Goal: Task Accomplishment & Management: Complete application form

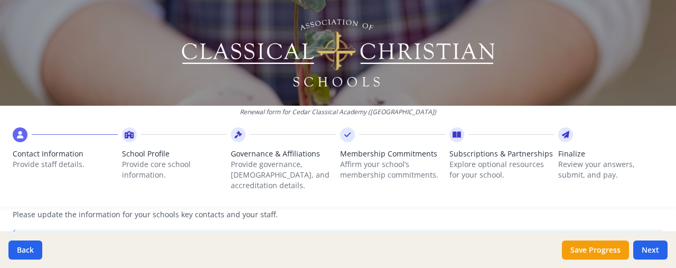
scroll to position [303, 0]
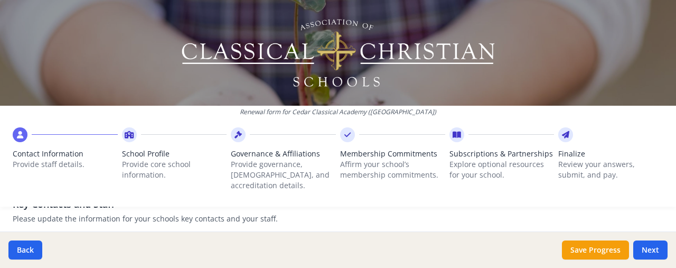
click at [309, 196] on div "Renewal form for Cedar Classical Academy ([GEOGRAPHIC_DATA]) Contact Informatio…" at bounding box center [338, 107] width 676 height 215
click at [307, 213] on p "Please update the information for your schools key contacts and your staff." at bounding box center [338, 218] width 651 height 11
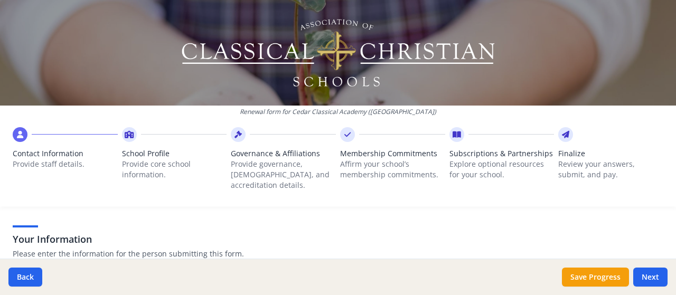
scroll to position [67, 0]
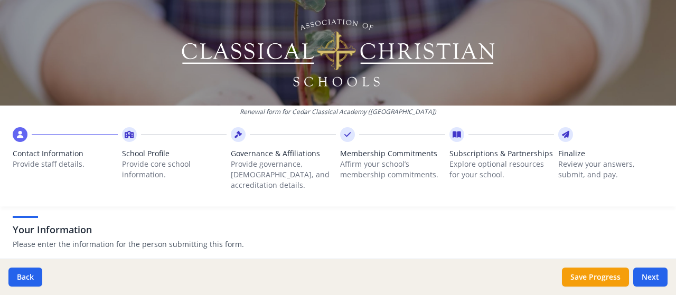
drag, startPoint x: 426, startPoint y: 254, endPoint x: 411, endPoint y: 316, distance: 63.7
click at [411, 267] on html "Renewal form for Cedar Classical Academy ([GEOGRAPHIC_DATA]) Contact Informatio…" at bounding box center [338, 147] width 676 height 295
click at [405, 267] on div "Back Save Progress Next" at bounding box center [338, 277] width 676 height 36
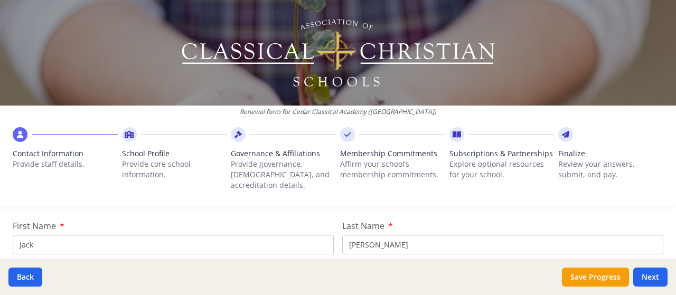
scroll to position [128, 0]
click at [88, 235] on input "Jack" at bounding box center [173, 245] width 321 height 20
type input "[PERSON_NAME]"
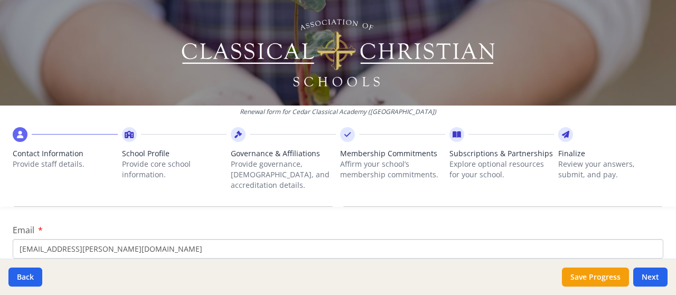
scroll to position [175, 0]
type input "[PERSON_NAME]"
click at [61, 239] on input "[EMAIL_ADDRESS][PERSON_NAME][DOMAIN_NAME]" at bounding box center [338, 249] width 651 height 20
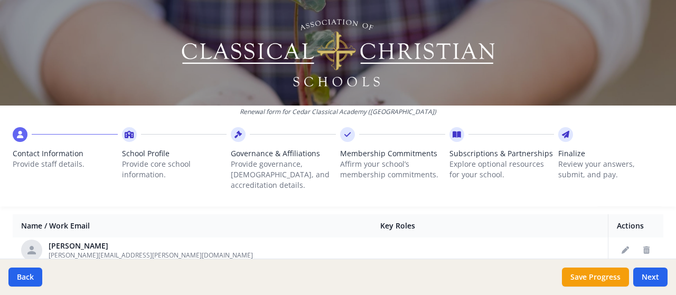
scroll to position [470, 0]
type input "[PERSON_NAME][EMAIL_ADDRESS][PERSON_NAME][DOMAIN_NAME]"
click at [638, 241] on button "Delete staff" at bounding box center [646, 249] width 17 height 17
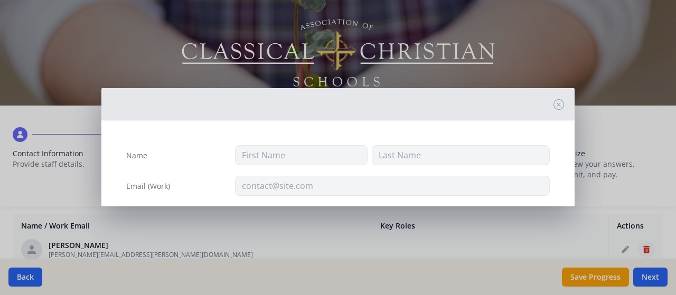
type input "[PERSON_NAME]"
type input "[PERSON_NAME][EMAIL_ADDRESS][PERSON_NAME][DOMAIN_NAME]"
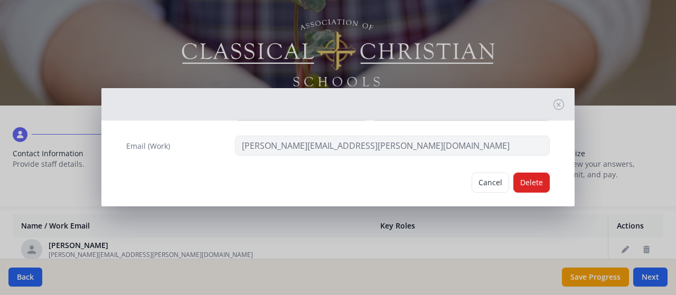
scroll to position [52, 0]
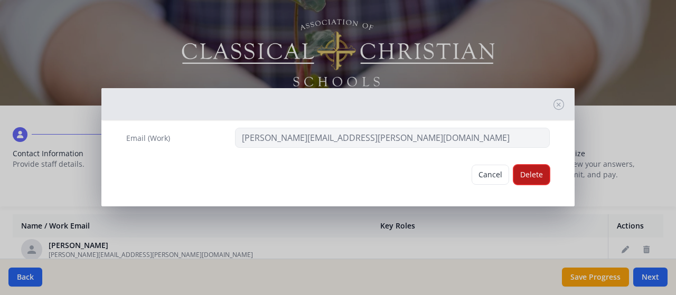
click at [529, 173] on button "Delete" at bounding box center [531, 175] width 36 height 20
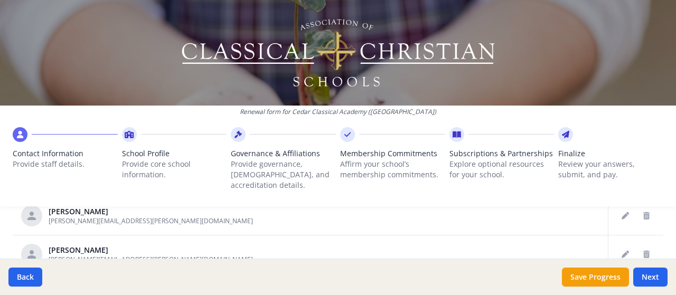
scroll to position [541, 0]
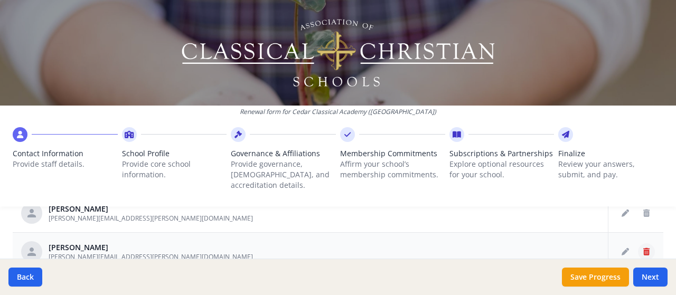
click at [643, 248] on icon "Delete staff" at bounding box center [646, 251] width 6 height 7
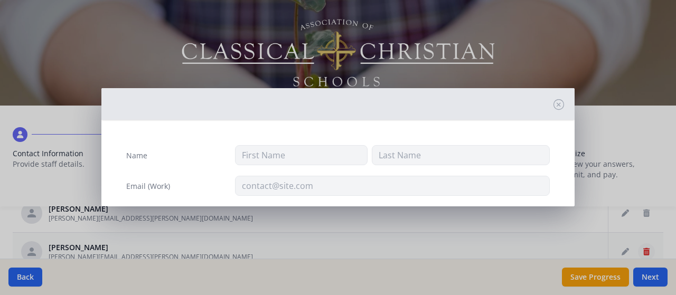
type input "[PERSON_NAME]"
type input "[PERSON_NAME][EMAIL_ADDRESS][PERSON_NAME][DOMAIN_NAME]"
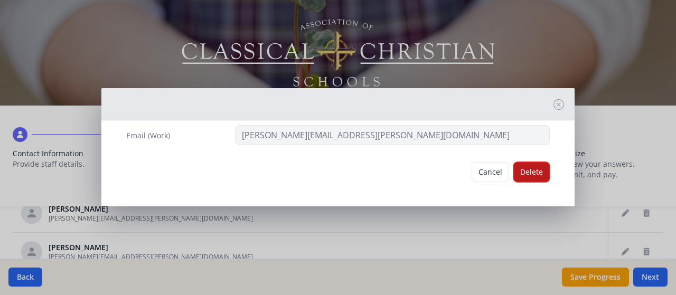
click at [527, 173] on button "Delete" at bounding box center [531, 172] width 36 height 20
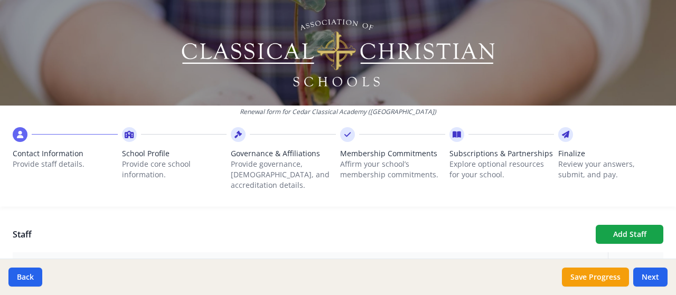
scroll to position [371, 0]
click at [634, 226] on button "Add Staff" at bounding box center [630, 235] width 68 height 19
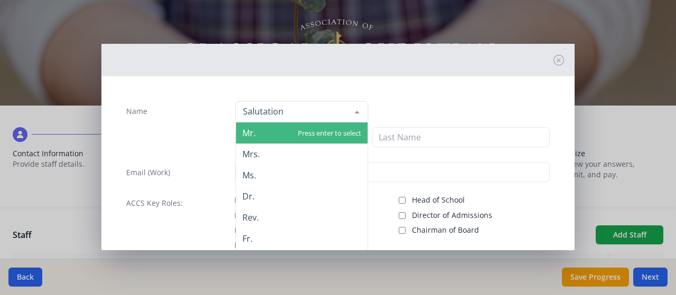
click at [288, 109] on div at bounding box center [302, 111] width 133 height 21
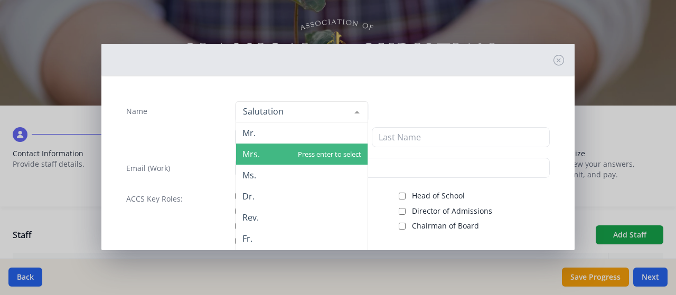
click at [249, 154] on span "Mrs." at bounding box center [250, 154] width 17 height 12
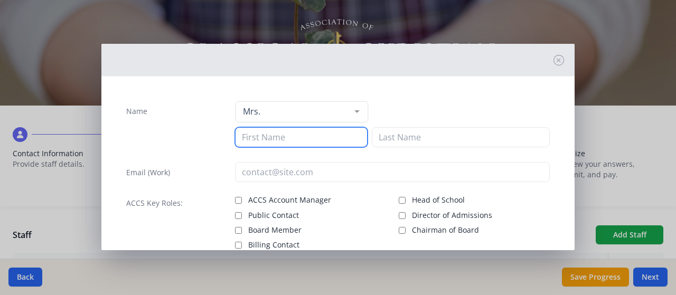
click at [258, 143] on input at bounding box center [301, 137] width 133 height 20
type input "[PERSON_NAME]"
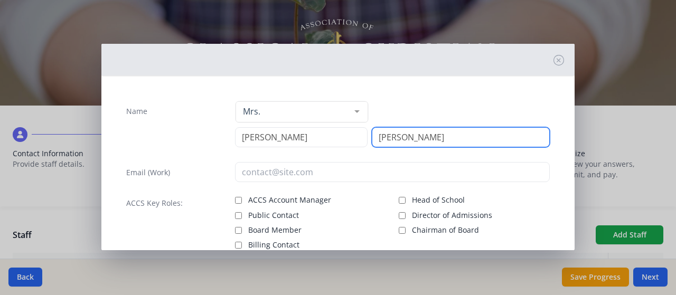
type input "[PERSON_NAME]"
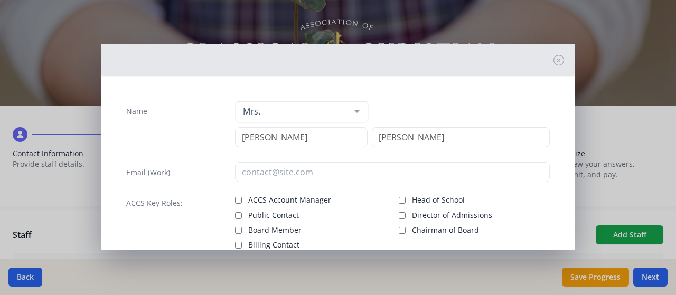
click at [254, 182] on div "Name Mrs. Mr. Mrs. Ms. Dr. Rev. Fr. Esq. No elements found. Consider changing t…" at bounding box center [338, 195] width 441 height 207
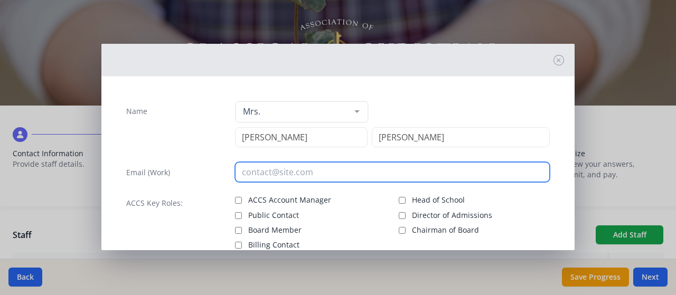
click at [252, 175] on input "email" at bounding box center [392, 172] width 315 height 20
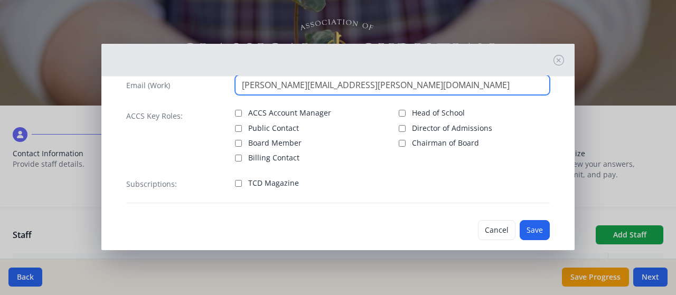
scroll to position [82, 0]
type input "[PERSON_NAME][EMAIL_ADDRESS][PERSON_NAME][DOMAIN_NAME]"
click at [237, 182] on input "TCD Magazine" at bounding box center [238, 184] width 7 height 7
checkbox input "false"
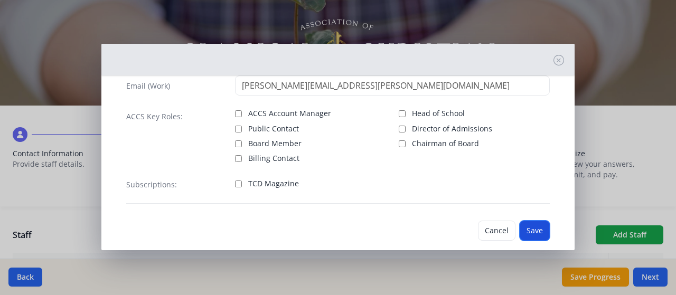
click at [528, 231] on button "Save" at bounding box center [535, 231] width 30 height 20
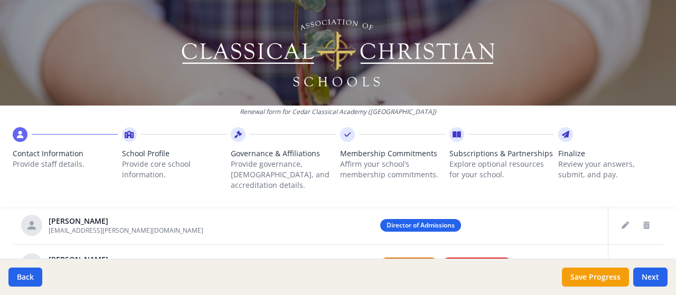
scroll to position [455, 0]
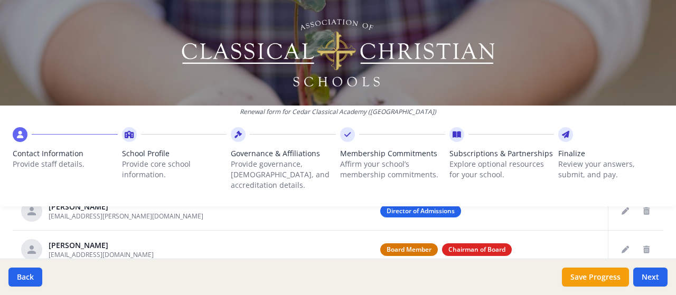
click at [610, 199] on div "Renewal form for Cedar Classical Academy ([GEOGRAPHIC_DATA]) Contact Informatio…" at bounding box center [338, 107] width 676 height 215
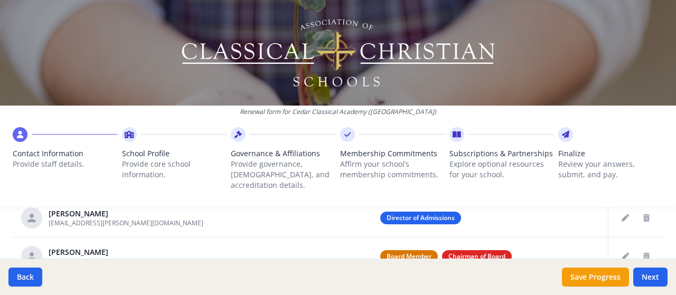
scroll to position [447, 0]
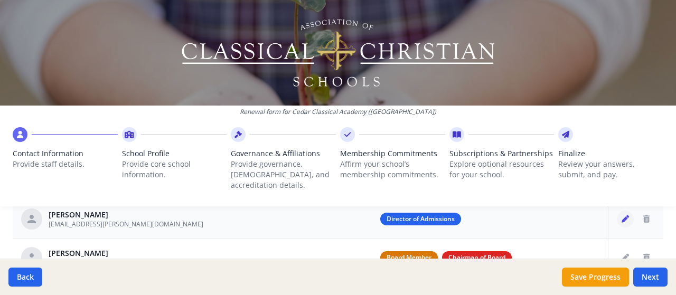
click at [622, 216] on icon "Edit staff" at bounding box center [625, 219] width 7 height 7
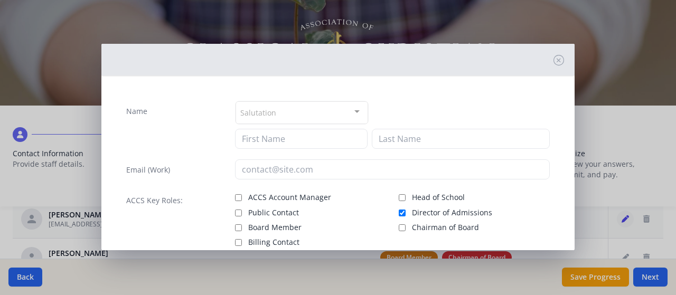
type input "[GEOGRAPHIC_DATA]"
type input "[PERSON_NAME]"
type input "[EMAIL_ADDRESS][PERSON_NAME][DOMAIN_NAME]"
checkbox input "true"
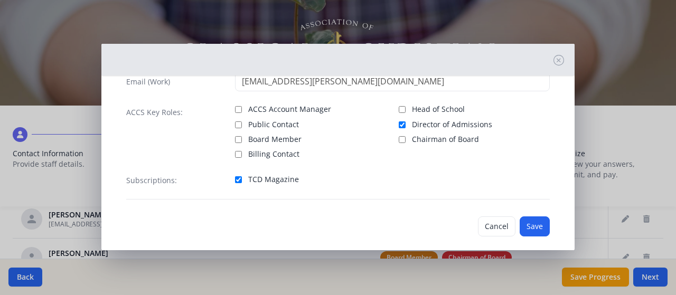
scroll to position [93, 0]
click at [525, 225] on button "Save" at bounding box center [535, 226] width 30 height 20
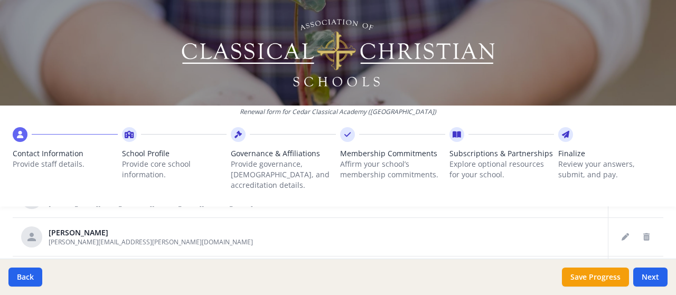
scroll to position [137, 0]
drag, startPoint x: 444, startPoint y: 223, endPoint x: 618, endPoint y: 232, distance: 174.0
click at [618, 232] on div at bounding box center [636, 236] width 38 height 17
click at [622, 233] on icon "Edit staff" at bounding box center [625, 236] width 7 height 7
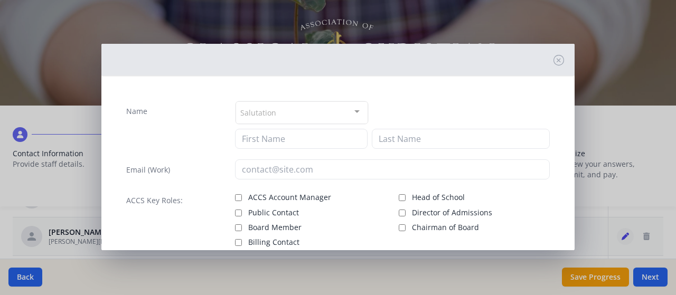
type input "[PERSON_NAME]"
type input "[PERSON_NAME][EMAIL_ADDRESS][PERSON_NAME][DOMAIN_NAME]"
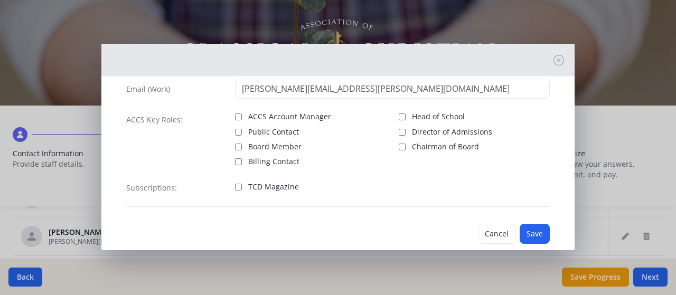
scroll to position [102, 0]
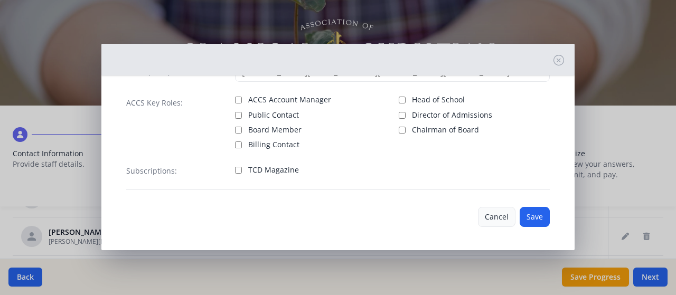
click at [487, 219] on button "Cancel" at bounding box center [497, 217] width 38 height 20
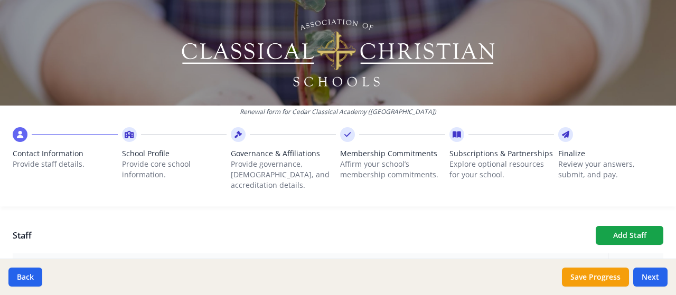
scroll to position [372, 0]
click at [621, 226] on button "Add Staff" at bounding box center [630, 234] width 68 height 19
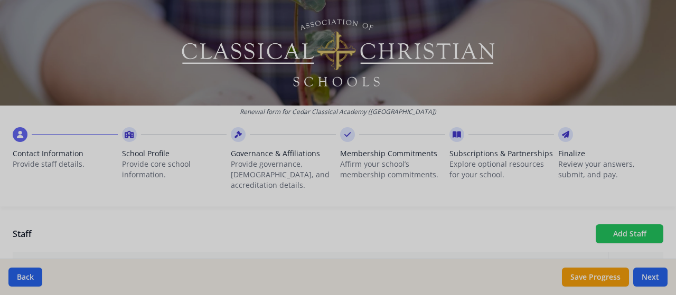
checkbox input "false"
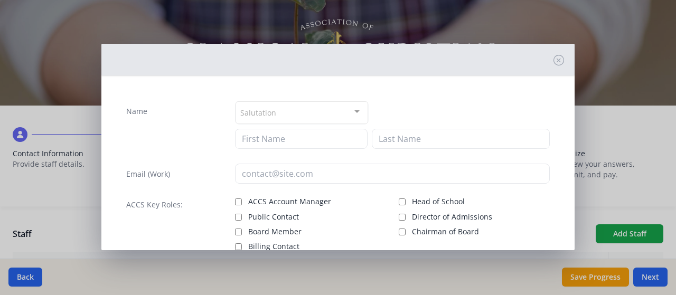
click at [258, 118] on div "Salutation" at bounding box center [302, 112] width 133 height 23
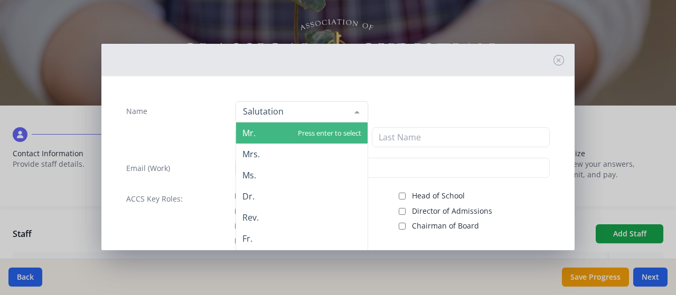
click at [261, 135] on span "Mr." at bounding box center [302, 133] width 132 height 21
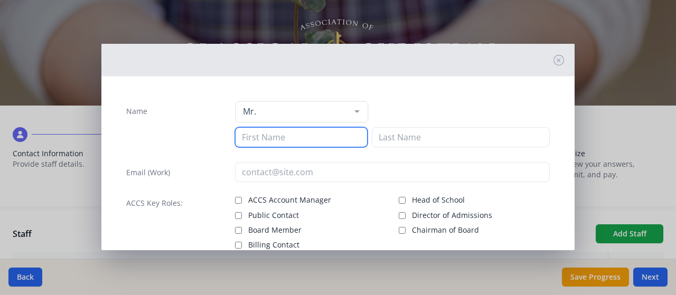
click at [261, 135] on input at bounding box center [301, 137] width 133 height 20
type input "[PERSON_NAME]"
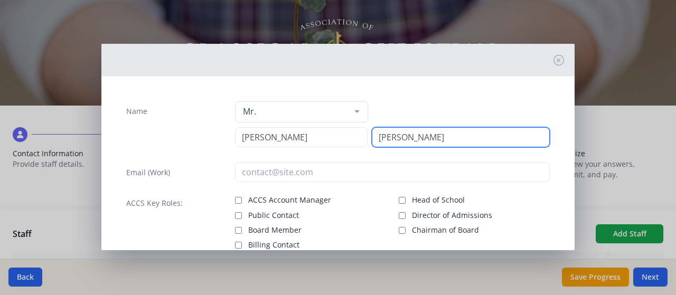
type input "[PERSON_NAME]"
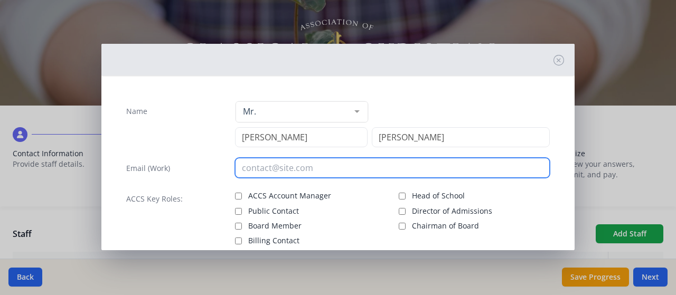
click at [245, 167] on input "email" at bounding box center [392, 168] width 315 height 20
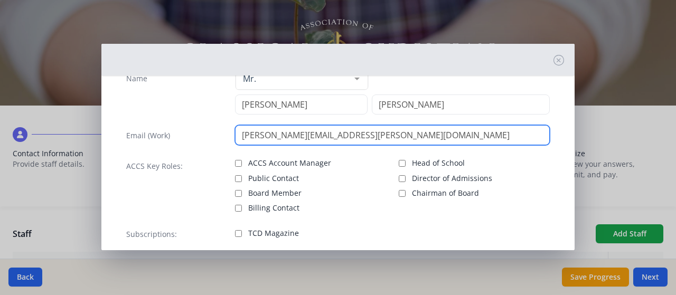
scroll to position [96, 0]
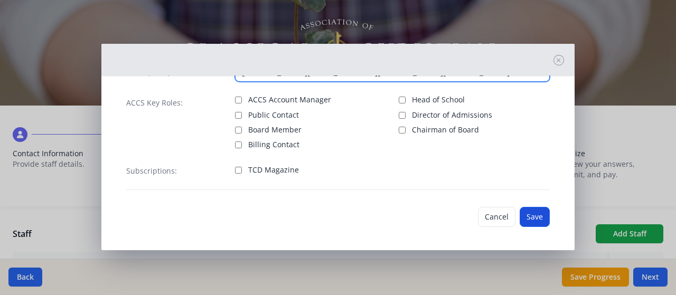
type input "[PERSON_NAME][EMAIL_ADDRESS][PERSON_NAME][DOMAIN_NAME]"
click at [531, 212] on button "Save" at bounding box center [535, 217] width 30 height 20
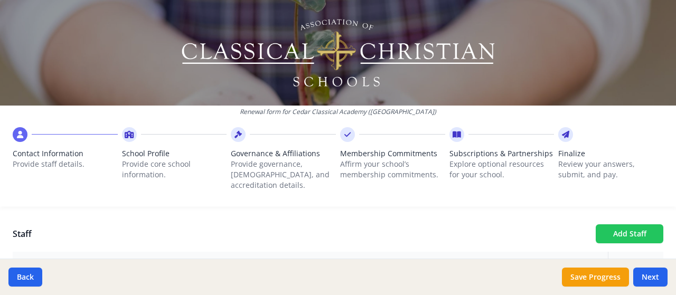
click at [615, 228] on button "Add Staff" at bounding box center [630, 234] width 68 height 19
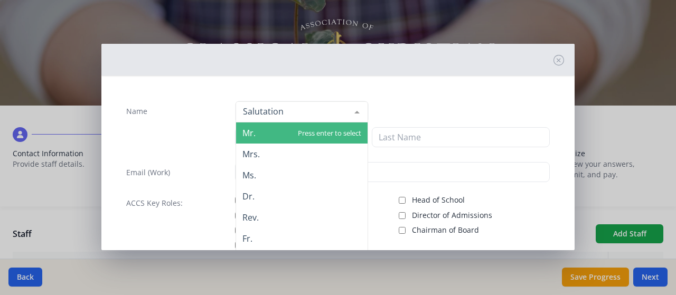
click at [285, 115] on div at bounding box center [302, 111] width 133 height 21
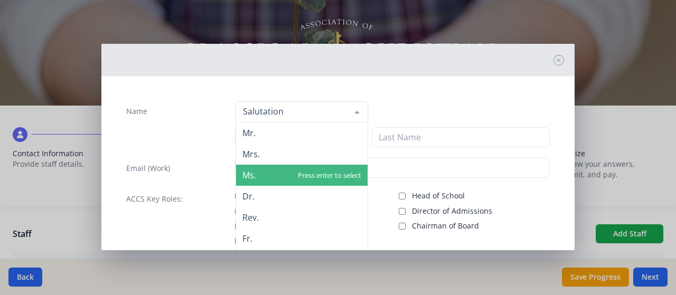
click at [282, 175] on span "Ms." at bounding box center [302, 175] width 132 height 21
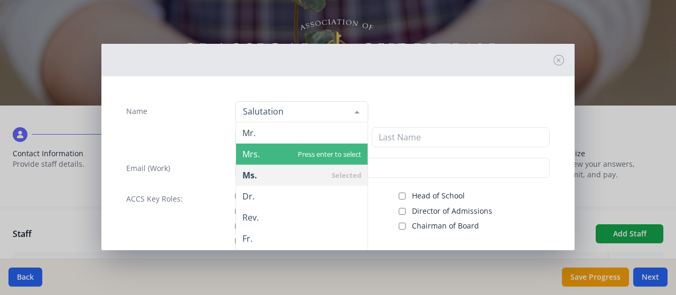
click at [275, 157] on span "Mrs." at bounding box center [302, 154] width 132 height 21
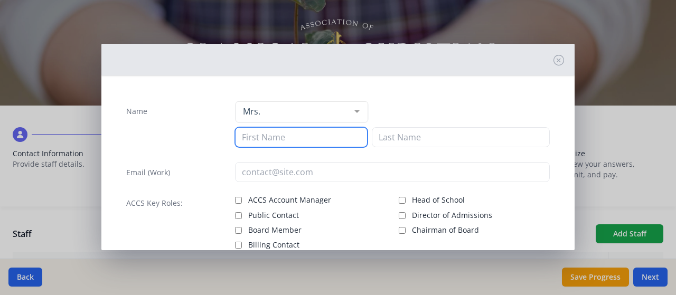
click at [274, 138] on input at bounding box center [301, 137] width 133 height 20
type input "[PERSON_NAME]"
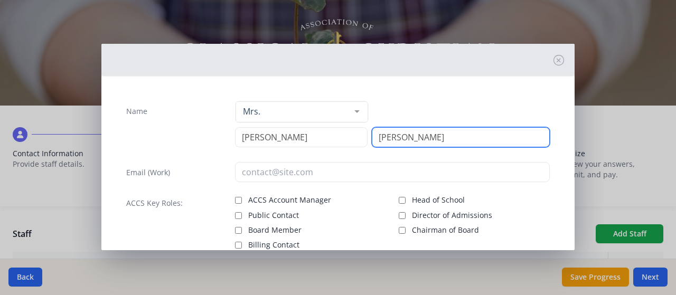
type input "[PERSON_NAME]"
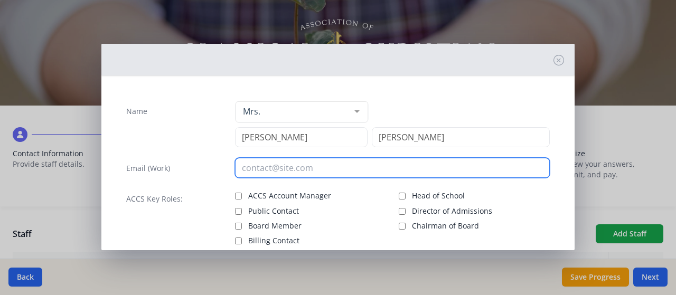
click at [243, 171] on input "email" at bounding box center [392, 168] width 315 height 20
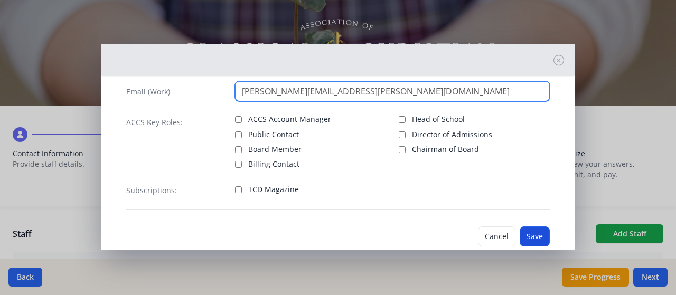
type input "[PERSON_NAME][EMAIL_ADDRESS][PERSON_NAME][DOMAIN_NAME]"
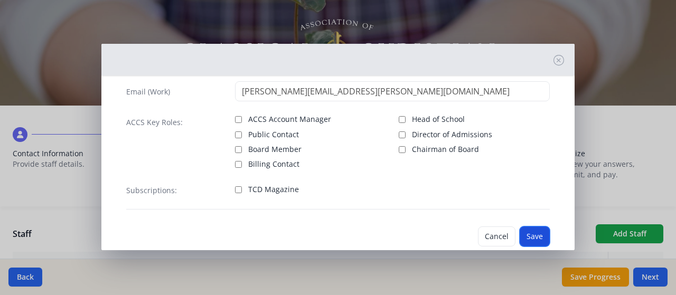
click at [527, 235] on button "Save" at bounding box center [535, 237] width 30 height 20
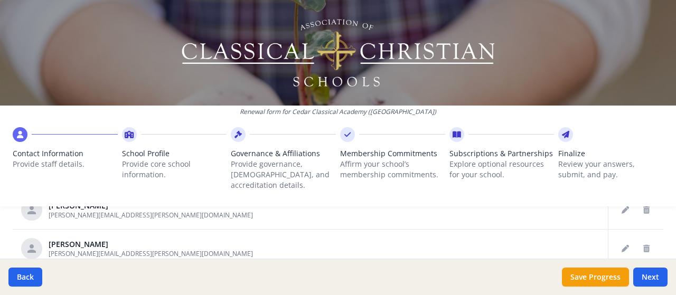
scroll to position [450, 0]
click at [638, 241] on button "Delete staff" at bounding box center [646, 249] width 17 height 17
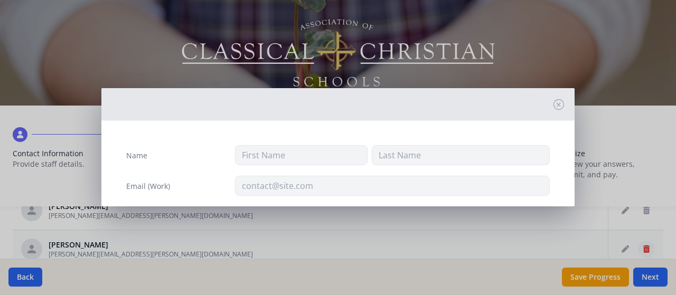
type input "[PERSON_NAME]"
type input "Setterington"
type input "[PERSON_NAME][EMAIL_ADDRESS][PERSON_NAME][DOMAIN_NAME]"
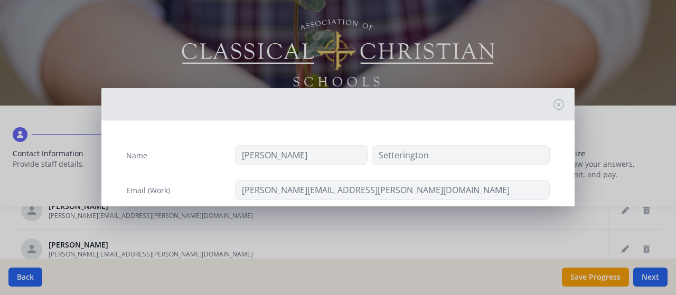
scroll to position [55, 0]
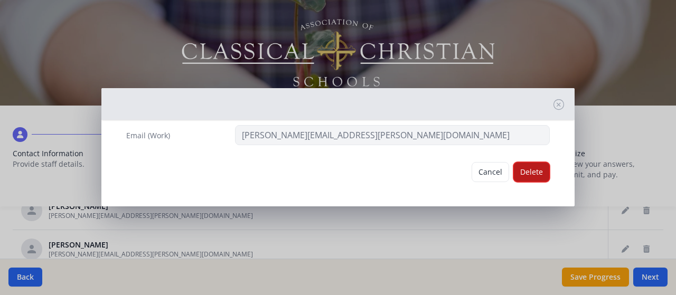
click at [521, 177] on button "Delete" at bounding box center [531, 172] width 36 height 20
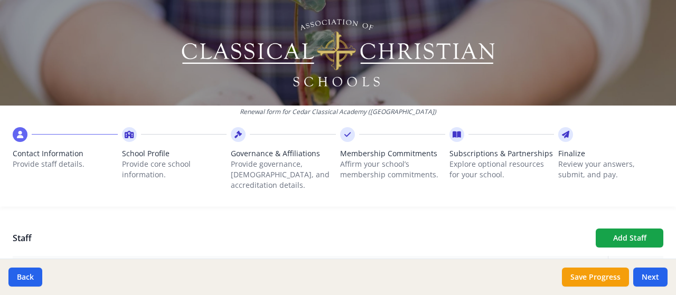
scroll to position [369, 0]
click at [628, 227] on button "Add Staff" at bounding box center [630, 236] width 68 height 19
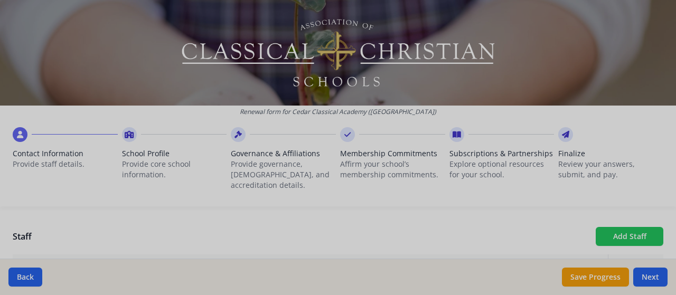
checkbox input "false"
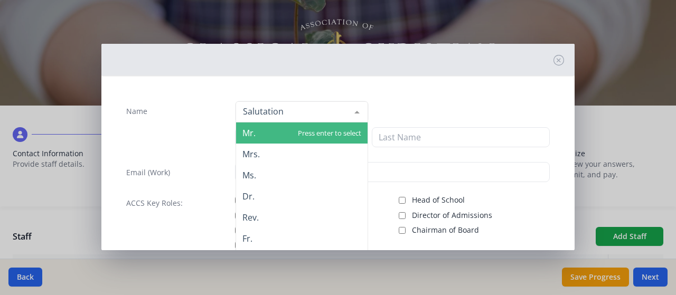
click at [303, 113] on div at bounding box center [302, 111] width 133 height 21
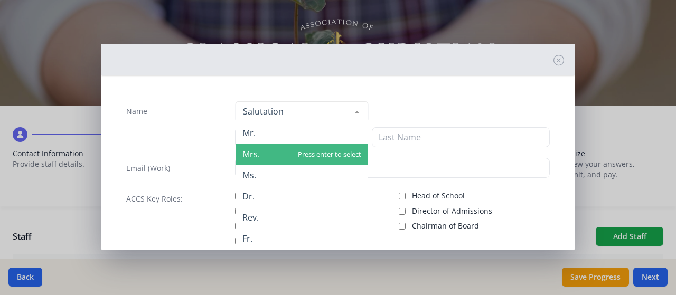
click at [287, 159] on span "Mrs." at bounding box center [302, 154] width 132 height 21
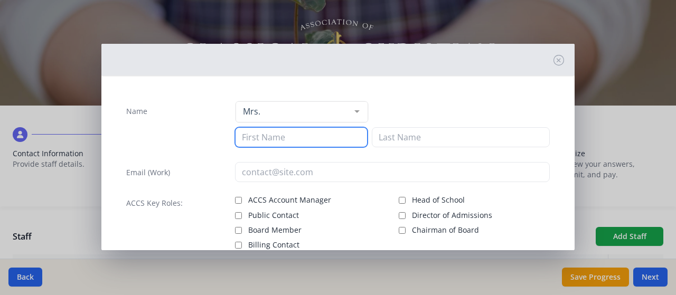
click at [268, 136] on input at bounding box center [301, 137] width 133 height 20
type input "[PERSON_NAME]"
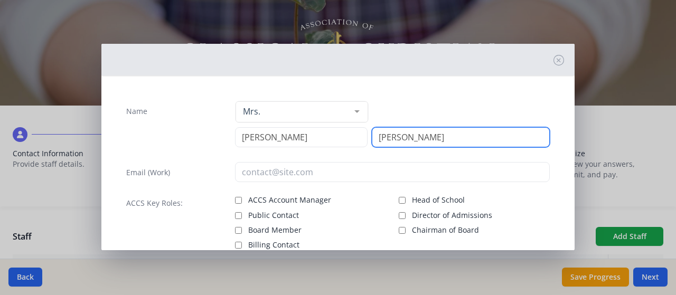
type input "[PERSON_NAME]"
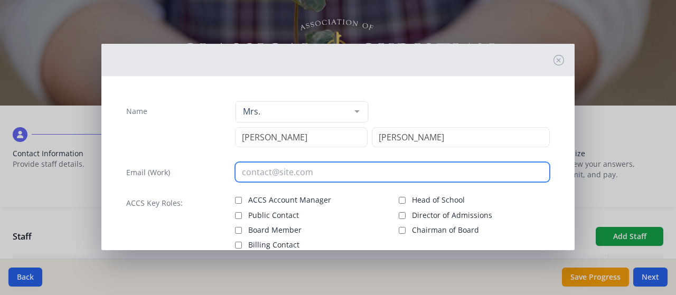
click at [246, 173] on input "email" at bounding box center [392, 172] width 315 height 20
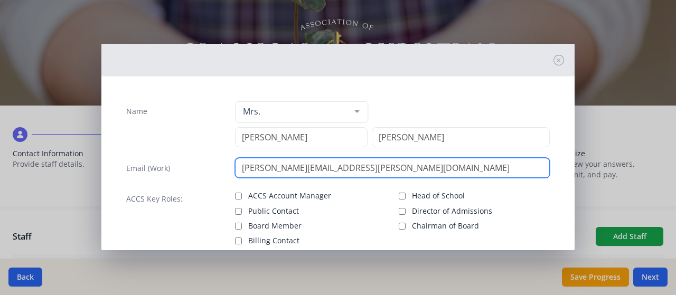
scroll to position [96, 0]
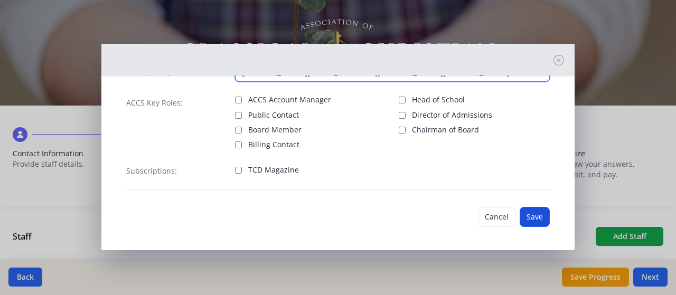
type input "[PERSON_NAME][EMAIL_ADDRESS][PERSON_NAME][DOMAIN_NAME]"
click at [526, 216] on button "Save" at bounding box center [535, 217] width 30 height 20
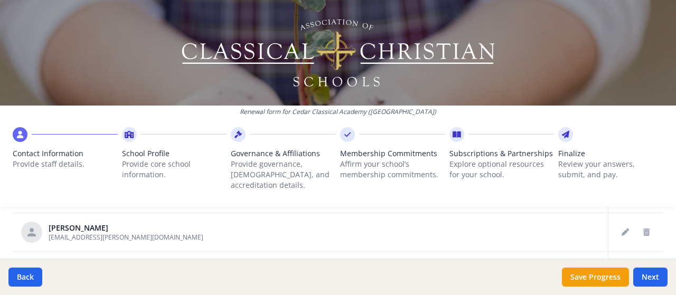
scroll to position [388, 0]
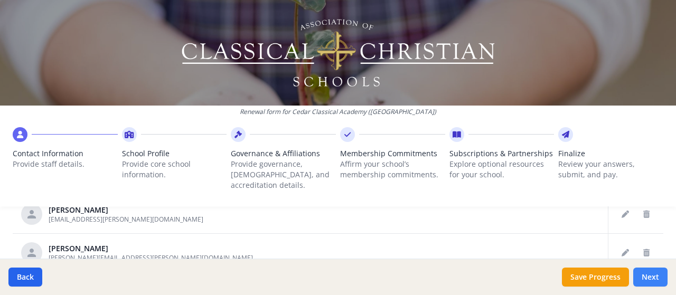
click at [652, 267] on button "Next" at bounding box center [650, 277] width 34 height 19
type input "[PHONE_NUMBER]"
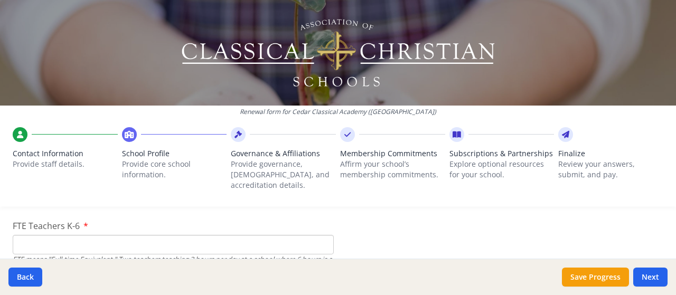
scroll to position [667, 0]
click at [212, 235] on input "FTE Teachers K-6" at bounding box center [173, 245] width 321 height 20
type input "3"
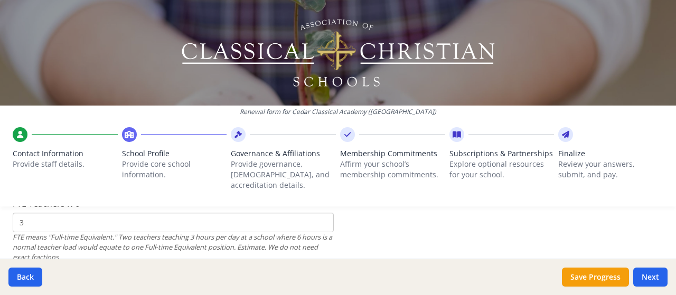
scroll to position [689, 0]
click at [53, 212] on input "3" at bounding box center [173, 222] width 321 height 20
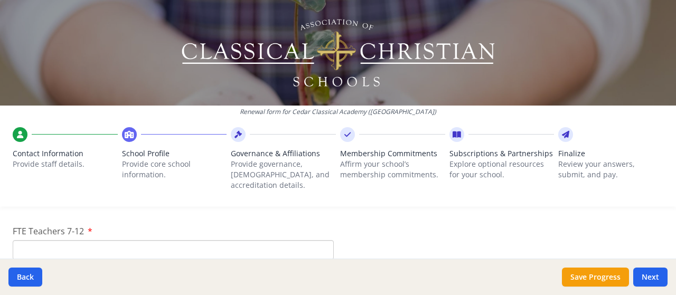
scroll to position [756, 0]
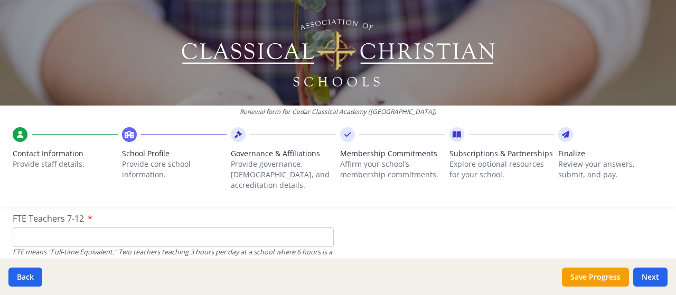
type input "4"
click at [217, 216] on div "FTE Teachers 7-12 FTE means "Full-time Equivalent." Two teachers teaching 3 hou…" at bounding box center [173, 245] width 321 height 66
click at [210, 231] on input "FTE Teachers 7-12" at bounding box center [173, 238] width 321 height 20
type input "6"
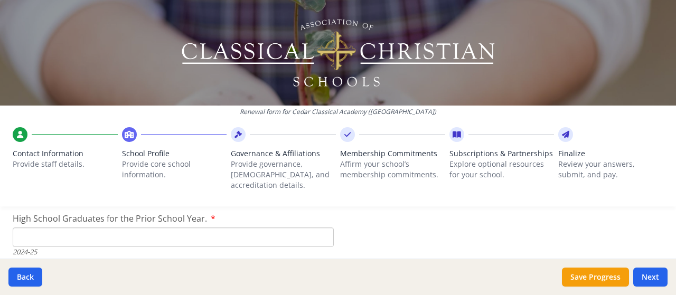
scroll to position [1547, 0]
click at [101, 227] on input "High School Graduates for the Prior School Year." at bounding box center [173, 237] width 321 height 20
type input "0"
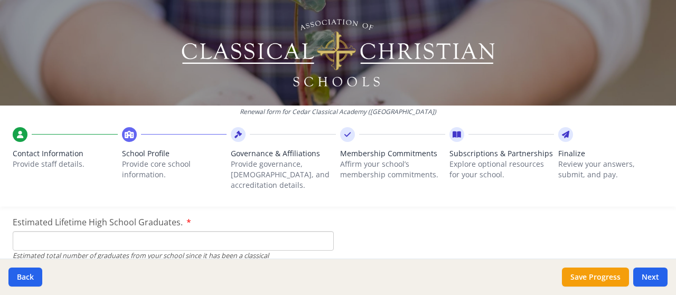
scroll to position [1610, 0]
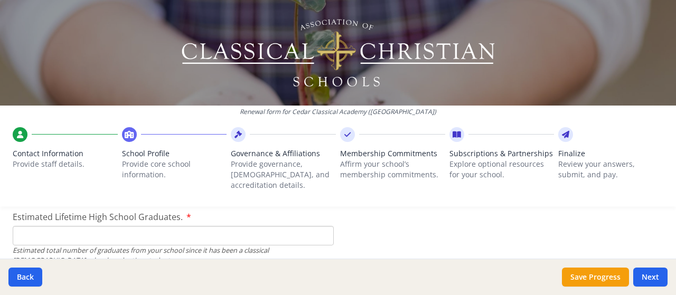
click at [197, 226] on input "Estimated Lifetime High School Graduates." at bounding box center [173, 236] width 321 height 20
type input "0"
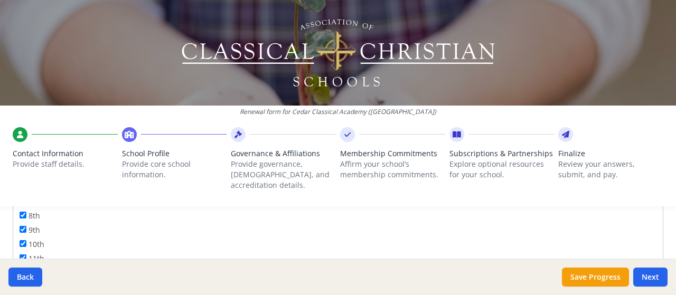
scroll to position [125, 0]
click at [24, 256] on input "12th" at bounding box center [23, 259] width 7 height 7
checkbox input "true"
click at [133, 249] on input "Pre-K" at bounding box center [173, 259] width 321 height 20
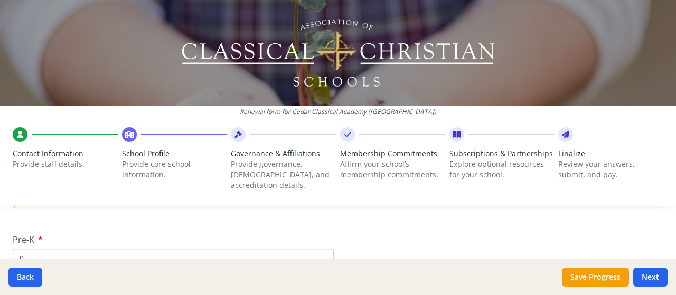
type input "0"
click at [143, 233] on div "Pre-K 0 Traditional" at bounding box center [173, 255] width 321 height 45
click at [106, 220] on input "K-6 (Full-time)" at bounding box center [173, 230] width 321 height 20
type input "85"
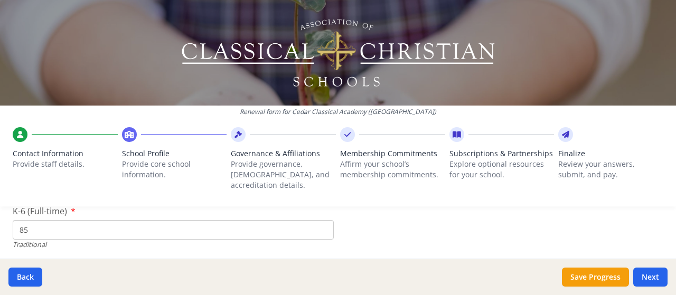
click at [113, 246] on input "7-12 (Full-time)" at bounding box center [173, 248] width 321 height 20
type input "51"
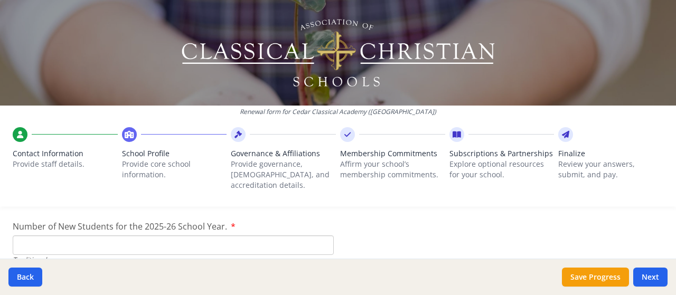
scroll to position [2398, 0]
click at [193, 235] on input "Number of New Students for the 2025-26 School Year." at bounding box center [173, 245] width 321 height 20
type input "23"
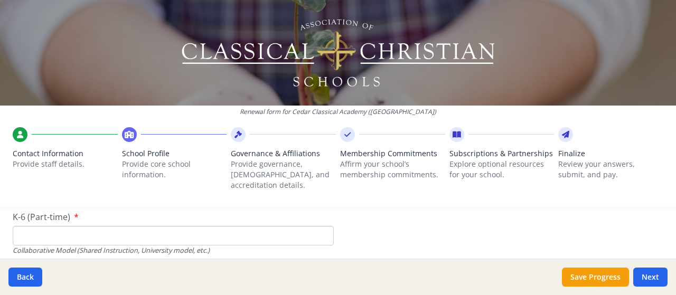
scroll to position [2532, 0]
click at [222, 225] on input "K-6 (Part-time)" at bounding box center [173, 235] width 321 height 20
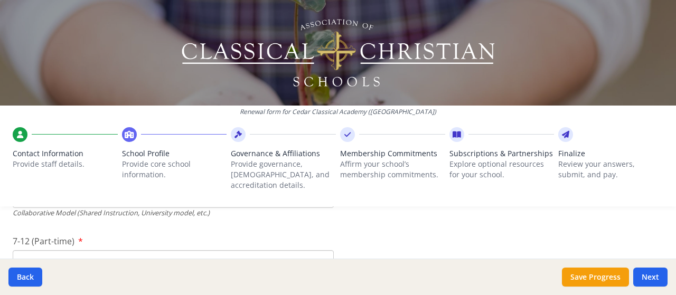
scroll to position [2572, 0]
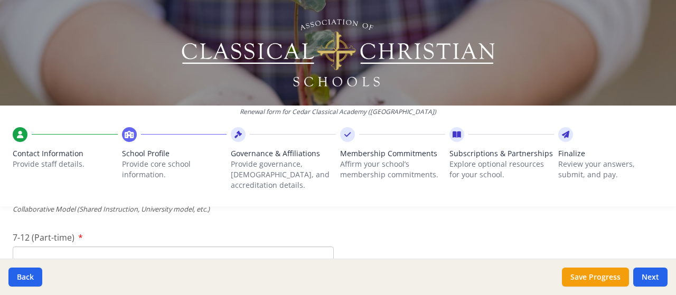
type input "0"
click at [240, 247] on input "7-12 (Part-time)" at bounding box center [173, 257] width 321 height 20
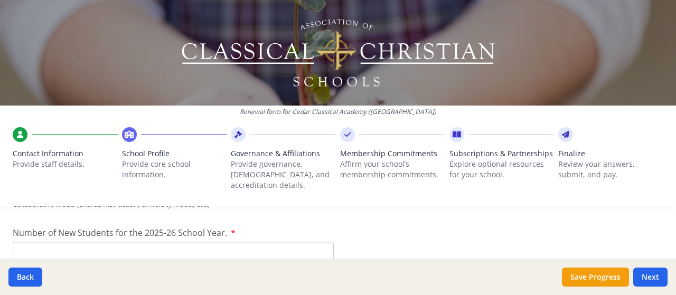
scroll to position [2642, 0]
type input "0"
click at [240, 10] on input "Number of New Students for the 2025-26 School Year." at bounding box center [173, 0] width 321 height 20
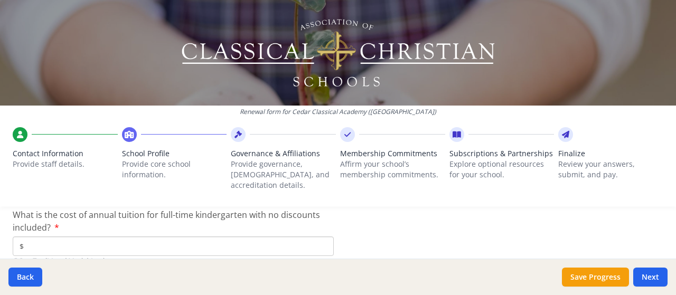
scroll to position [2792, 0]
type input "0"
click at [118, 236] on input "$" at bounding box center [173, 246] width 321 height 20
type input "$4 800"
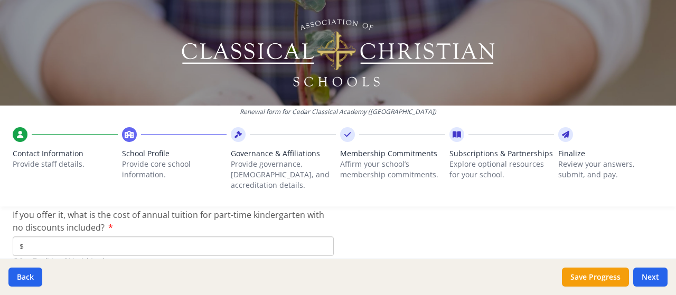
scroll to position [2867, 0]
click at [236, 236] on input "$" at bounding box center [173, 246] width 321 height 20
type input "$0"
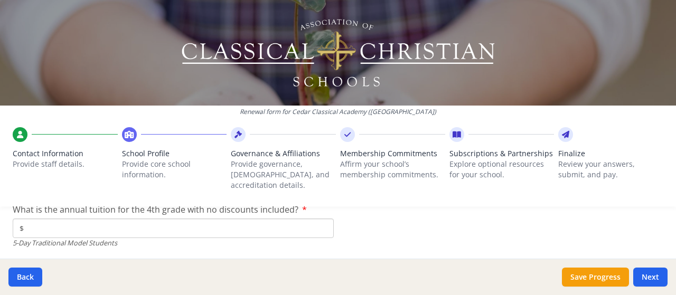
scroll to position [2948, 0]
click at [62, 220] on input "$" at bounding box center [173, 227] width 321 height 20
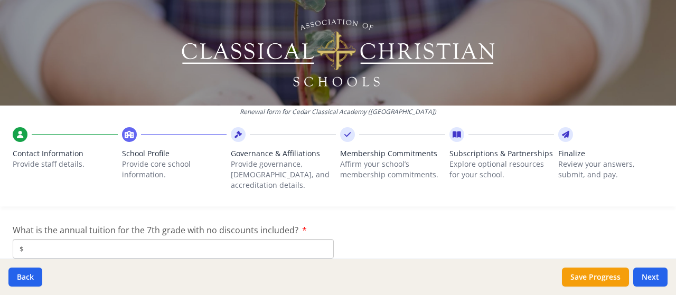
scroll to position [2988, 0]
click at [249, 240] on input "$" at bounding box center [173, 249] width 321 height 20
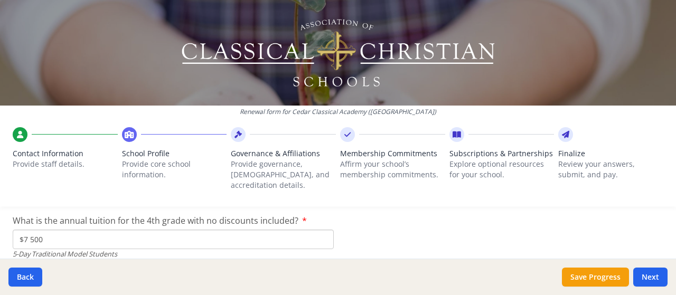
scroll to position [2935, 0]
click at [31, 231] on input "$7 500" at bounding box center [173, 240] width 321 height 20
click at [47, 230] on input "$7 500" at bounding box center [173, 240] width 321 height 20
click at [126, 250] on div "5-Day Traditional Model Students" at bounding box center [173, 255] width 321 height 10
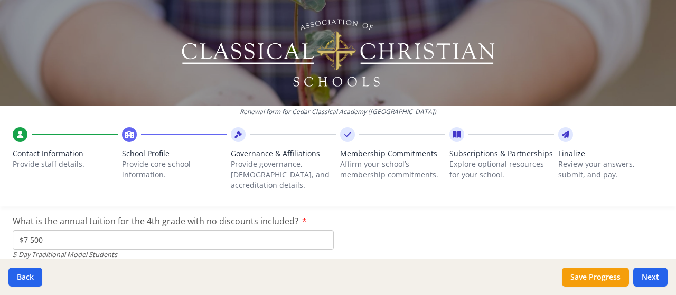
click at [64, 232] on input "$7 500" at bounding box center [173, 240] width 321 height 20
click at [31, 230] on input "$7 500" at bounding box center [173, 240] width 321 height 20
type input "$7 500"
click at [87, 230] on input "$7 500" at bounding box center [173, 240] width 321 height 20
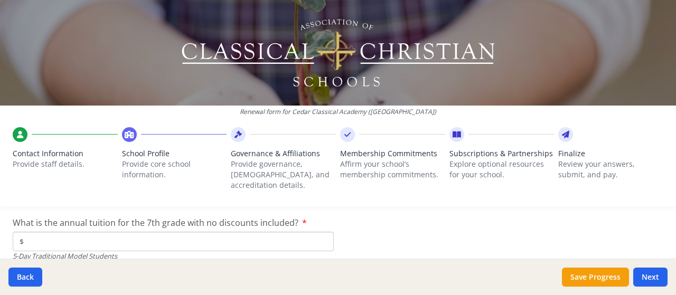
click at [87, 232] on input "$" at bounding box center [173, 242] width 321 height 20
type input "$7 800"
click at [354, 203] on div "Renewal form for Cedar Classical Academy ([GEOGRAPHIC_DATA]) Contact Informatio…" at bounding box center [338, 107] width 676 height 215
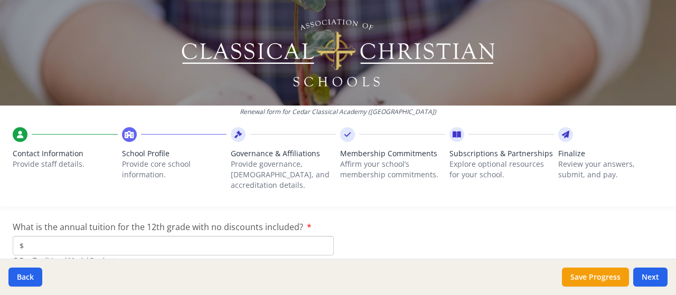
scroll to position [3064, 0]
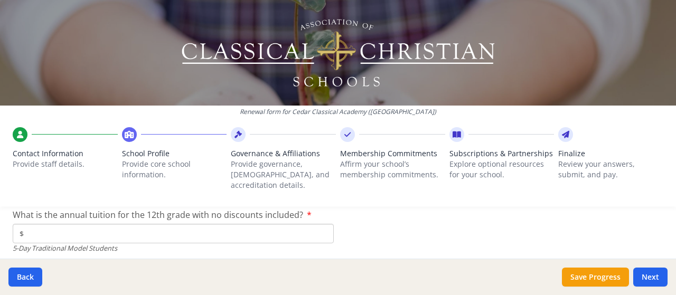
click at [135, 224] on input "$" at bounding box center [173, 234] width 321 height 20
type input "$8 500"
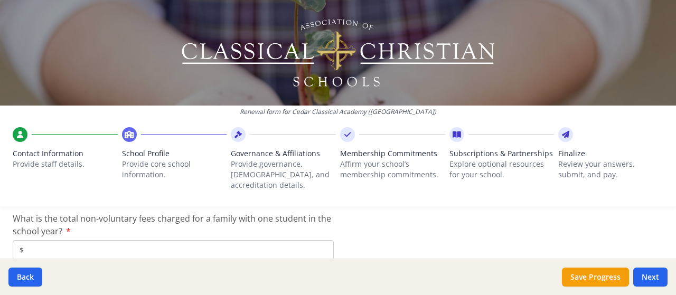
scroll to position [3123, 0]
click at [290, 242] on input "$" at bounding box center [173, 250] width 321 height 20
type input "$0"
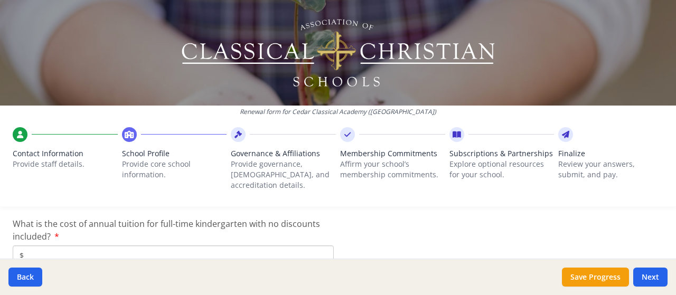
scroll to position [3266, 0]
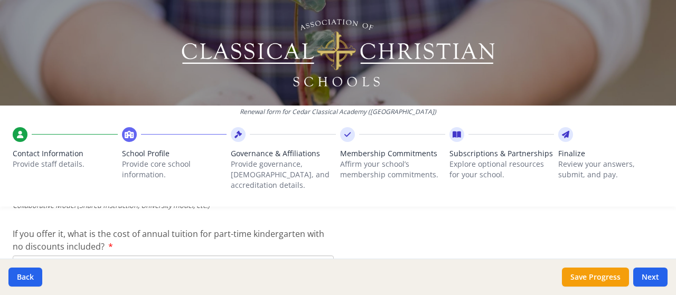
scroll to position [3330, 0]
type input "$0"
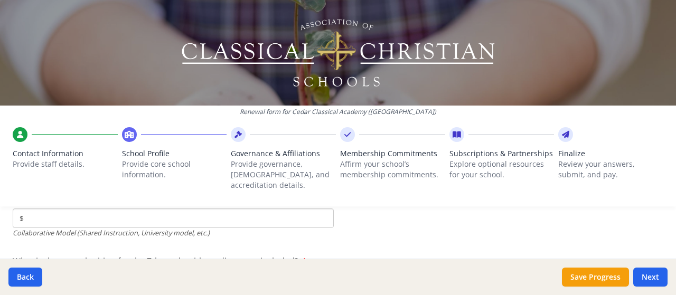
scroll to position [3440, 0]
type input "$0"
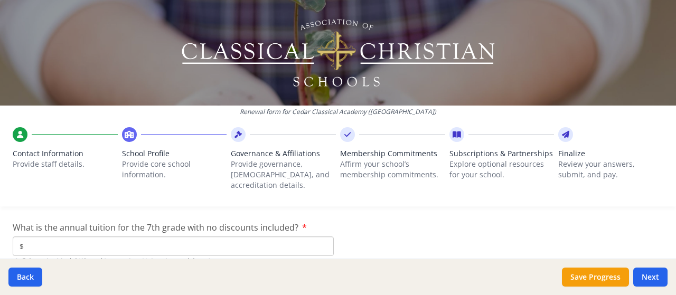
scroll to position [3485, 0]
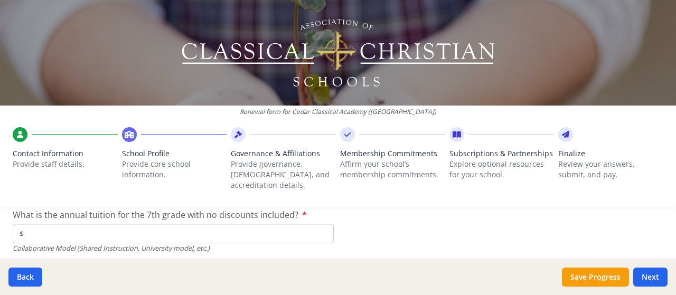
type input "$0"
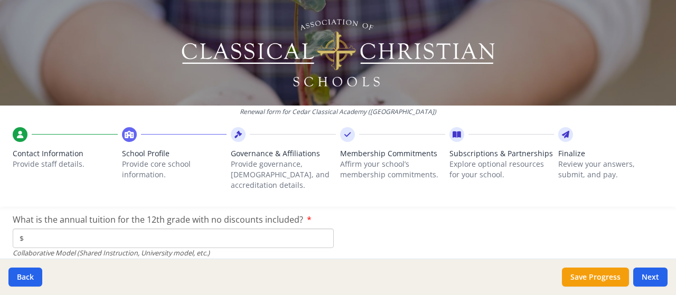
scroll to position [3544, 0]
type input "$0"
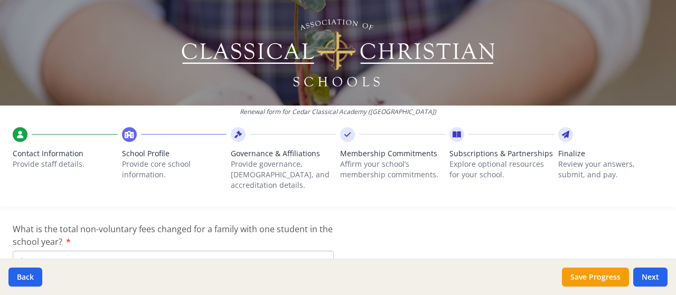
scroll to position [3627, 0]
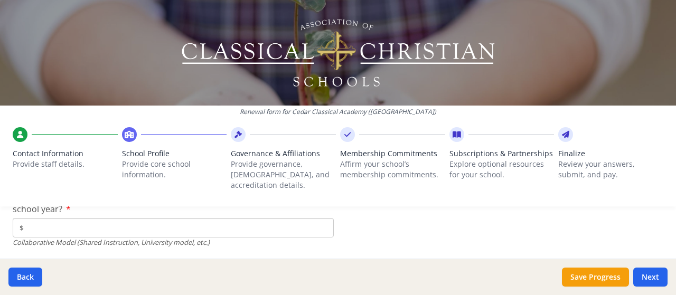
type input "$0"
click at [275, 220] on input "$" at bounding box center [173, 228] width 321 height 20
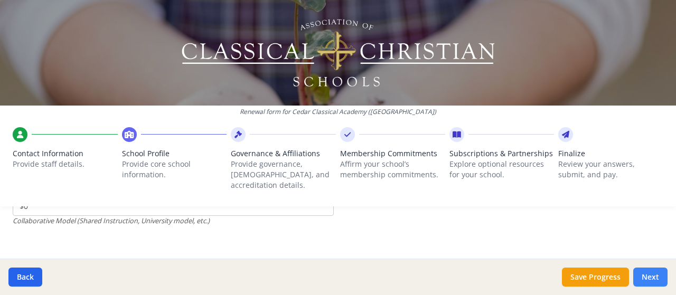
type input "$0"
click at [649, 267] on button "Next" at bounding box center [650, 277] width 34 height 19
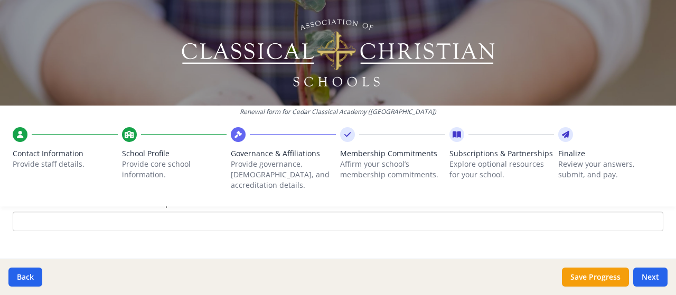
scroll to position [812, 0]
click at [650, 267] on button "Next" at bounding box center [650, 277] width 34 height 19
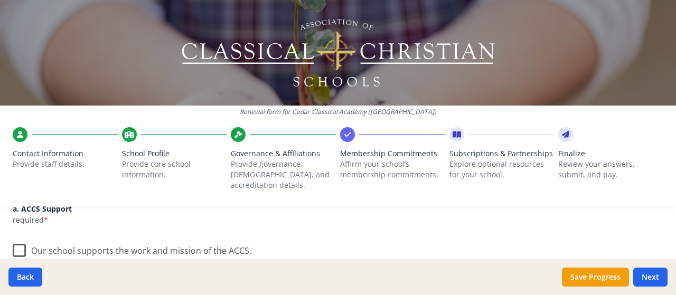
scroll to position [155, 0]
click at [15, 236] on label "Our school supports the work and mission of the ACCS." at bounding box center [132, 246] width 239 height 23
click at [0, 0] on input "Our school supports the work and mission of the ACCS." at bounding box center [0, 0] width 0 height 0
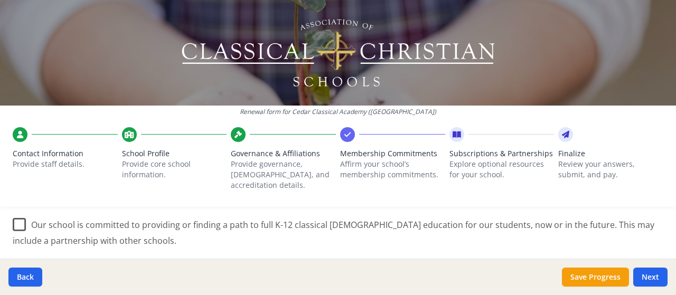
scroll to position [275, 0]
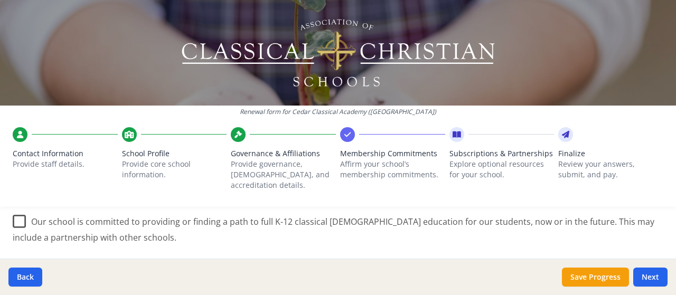
click at [14, 213] on label "Our school is committed to providing or finding a path to full K-12 classical […" at bounding box center [338, 225] width 651 height 35
click at [0, 0] on input "Our school is committed to providing or finding a path to full K-12 classical […" at bounding box center [0, 0] width 0 height 0
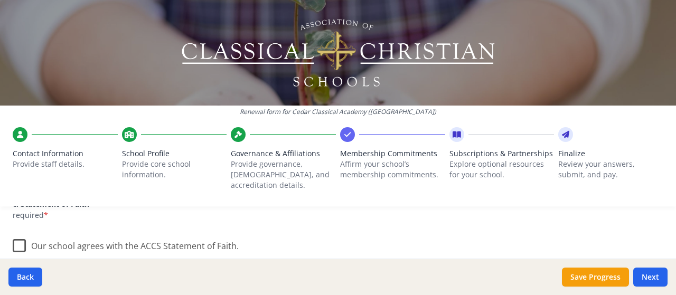
scroll to position [361, 0]
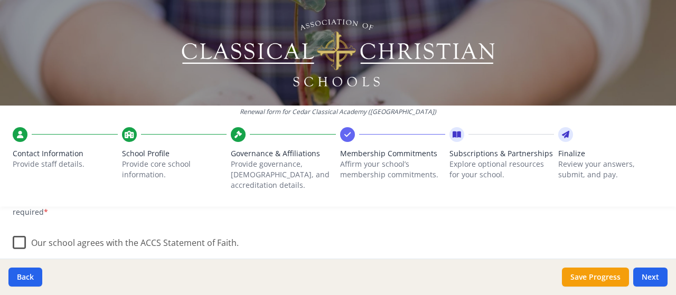
click at [14, 230] on label "Our school agrees with the ACCS Statement of Faith." at bounding box center [126, 240] width 226 height 23
click at [0, 0] on input "Our school agrees with the ACCS Statement of Faith." at bounding box center [0, 0] width 0 height 0
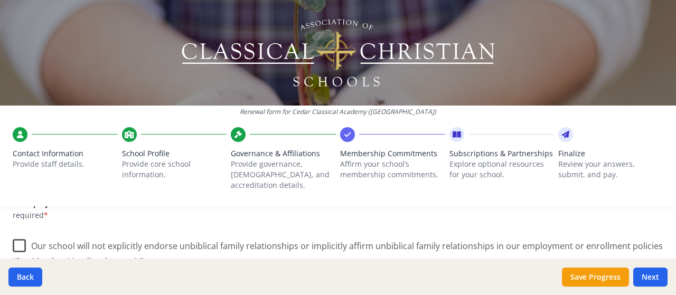
scroll to position [487, 0]
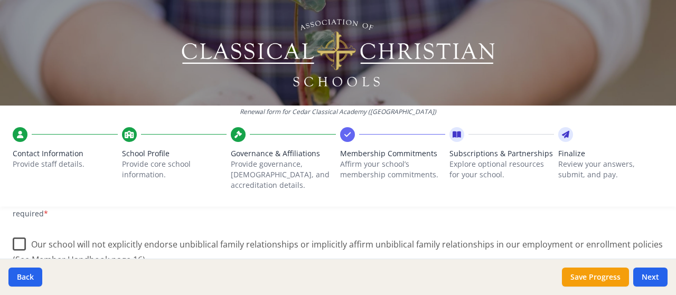
click at [20, 231] on label "Our school will not explicitly endorse unbiblical family relationships or impli…" at bounding box center [338, 248] width 651 height 35
click at [0, 0] on input "Our school will not explicitly endorse unbiblical family relationships or impli…" at bounding box center [0, 0] width 0 height 0
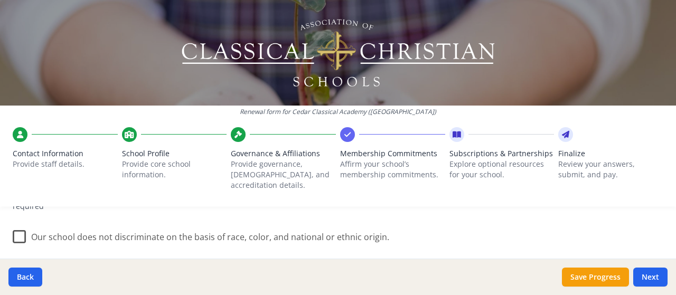
scroll to position [634, 0]
click at [13, 223] on label "Our school does not discriminate on the basis of race, color, and national or e…" at bounding box center [201, 234] width 377 height 23
click at [0, 0] on input "Our school does not discriminate on the basis of race, color, and national or e…" at bounding box center [0, 0] width 0 height 0
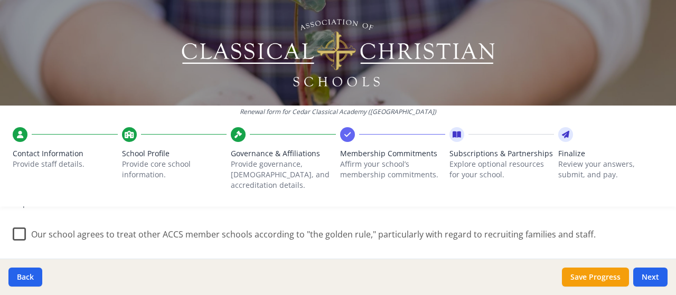
click at [17, 221] on label "Our school agrees to treat other ACCS member schools according to "the golden r…" at bounding box center [304, 232] width 583 height 23
click at [0, 0] on input "Our school agrees to treat other ACCS member schools according to "the golden r…" at bounding box center [0, 0] width 0 height 0
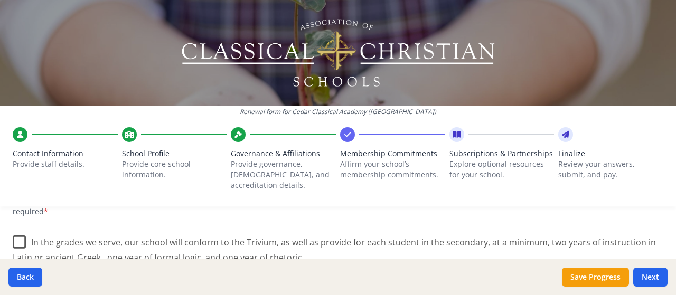
scroll to position [816, 0]
click at [16, 228] on label "In the grades we serve, our school will conform to the Trivium, as well as prov…" at bounding box center [338, 245] width 651 height 35
click at [0, 0] on input "In the grades we serve, our school will conform to the Trivium, as well as prov…" at bounding box center [0, 0] width 0 height 0
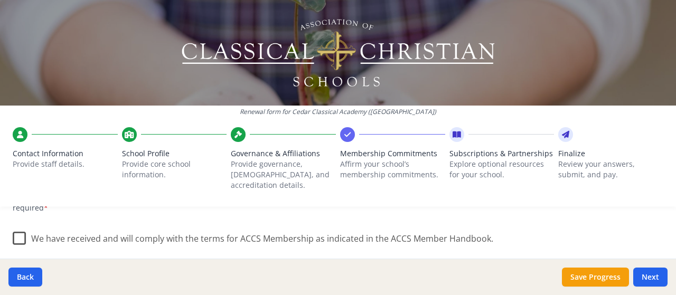
scroll to position [928, 0]
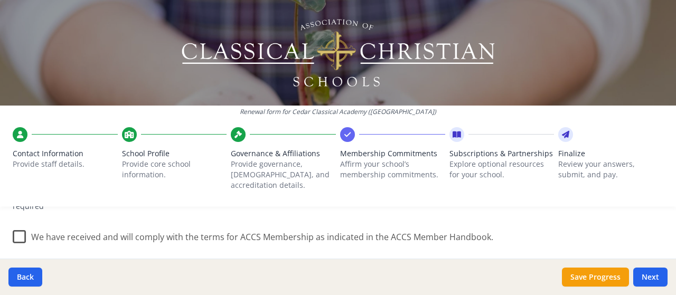
click at [20, 229] on label "We have received and will comply with the terms for ACCS Membership as indicate…" at bounding box center [253, 234] width 481 height 23
click at [0, 0] on input "We have received and will comply with the terms for ACCS Membership as indicate…" at bounding box center [0, 0] width 0 height 0
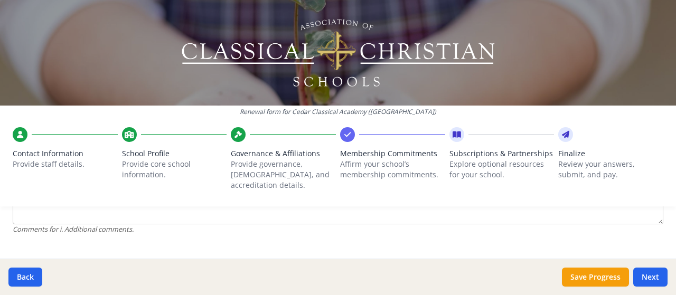
scroll to position [1104, 0]
click at [650, 267] on button "Next" at bounding box center [650, 277] width 34 height 19
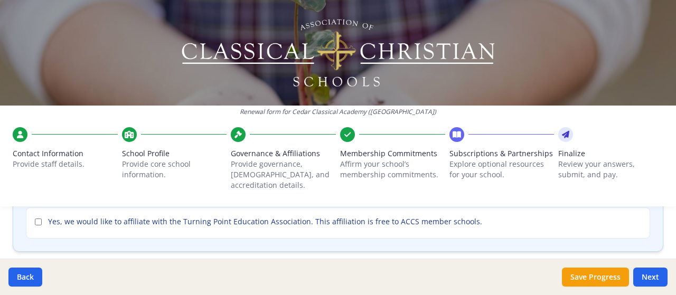
scroll to position [184, 0]
click at [35, 218] on input "Yes, we would like to affiliate with the Turning Point Education Association. T…" at bounding box center [38, 221] width 7 height 7
checkbox input "true"
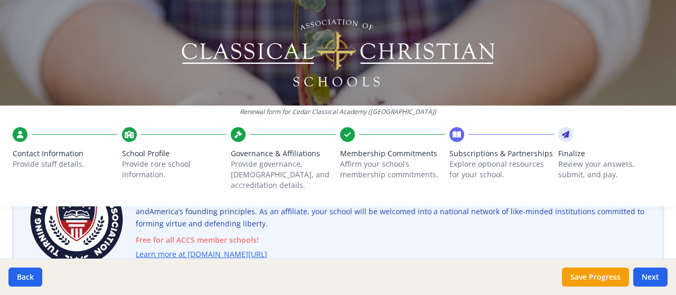
scroll to position [110, 0]
click at [248, 248] on link "Learn more at [DOMAIN_NAME][URL]" at bounding box center [204, 254] width 132 height 12
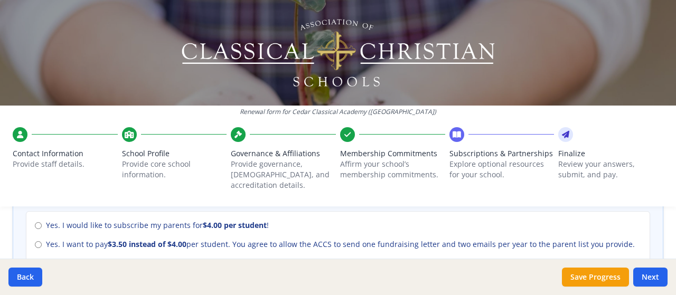
scroll to position [493, 0]
click at [42, 221] on label "Yes. I would like to subscribe my parents for $4.00 per student !" at bounding box center [338, 226] width 606 height 11
click at [42, 223] on input "Yes. I would like to subscribe my parents for $4.00 per student !" at bounding box center [38, 226] width 7 height 7
radio input "true"
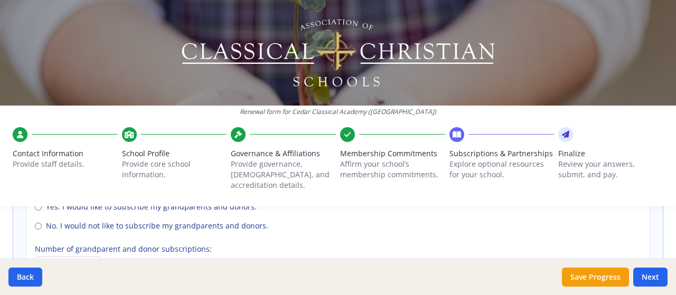
scroll to position [823, 0]
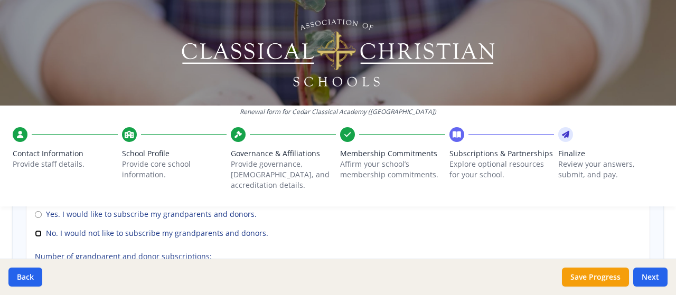
click at [35, 230] on input "No. I would not like to subscribe my grandparents and donors." at bounding box center [38, 233] width 7 height 7
radio input "true"
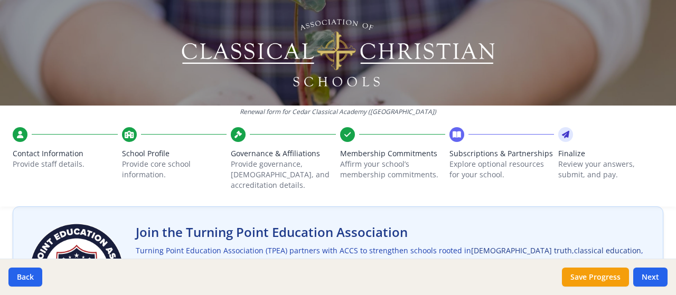
scroll to position [0, 0]
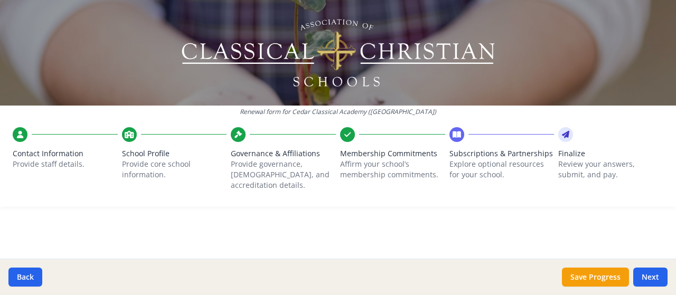
click at [16, 142] on div "Contact Information Provide staff details." at bounding box center [65, 156] width 105 height 58
click at [583, 267] on button "Save Progress" at bounding box center [595, 277] width 67 height 19
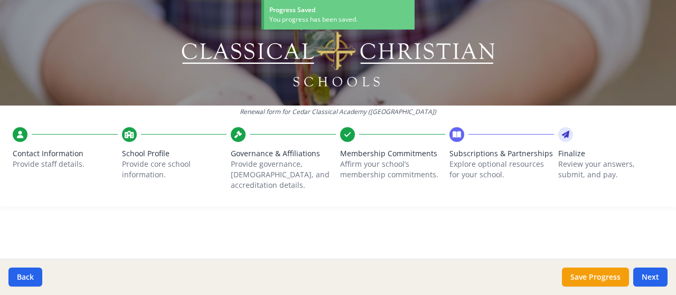
click at [23, 135] on icon at bounding box center [20, 134] width 6 height 11
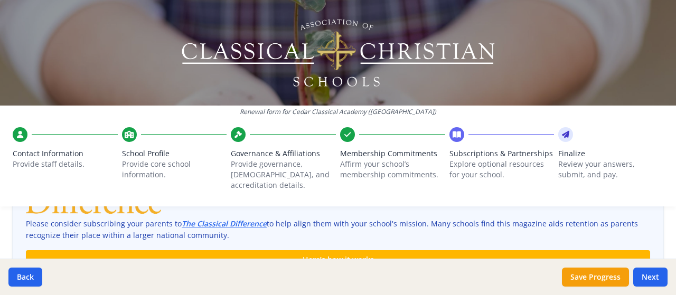
scroll to position [299, 0]
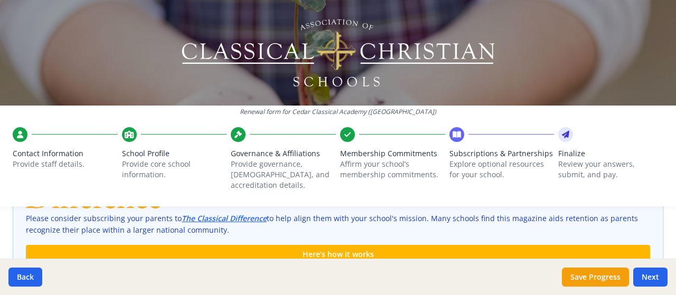
click at [20, 139] on icon at bounding box center [20, 134] width 6 height 11
click at [42, 162] on p "Provide staff details." at bounding box center [65, 164] width 105 height 11
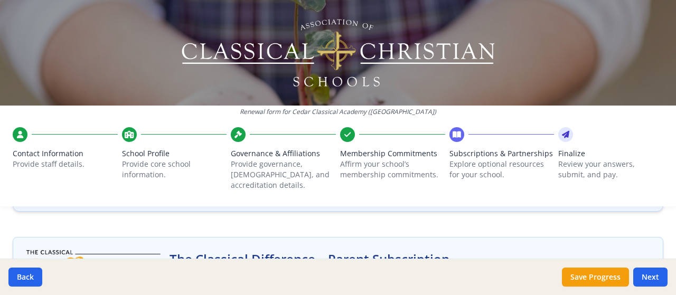
scroll to position [223, 0]
click at [18, 138] on icon at bounding box center [20, 134] width 6 height 11
click at [66, 152] on span "Contact Information" at bounding box center [65, 153] width 105 height 11
click at [23, 267] on button "Back" at bounding box center [25, 277] width 34 height 19
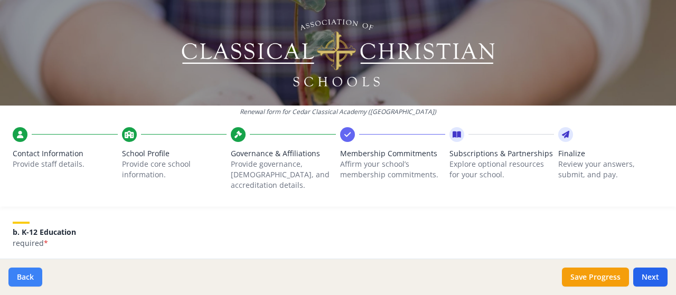
click at [23, 267] on button "Back" at bounding box center [25, 277] width 34 height 19
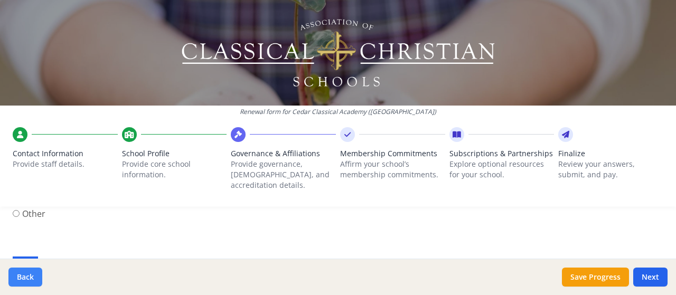
click at [23, 267] on button "Back" at bounding box center [25, 277] width 34 height 19
type input "[PHONE_NUMBER]"
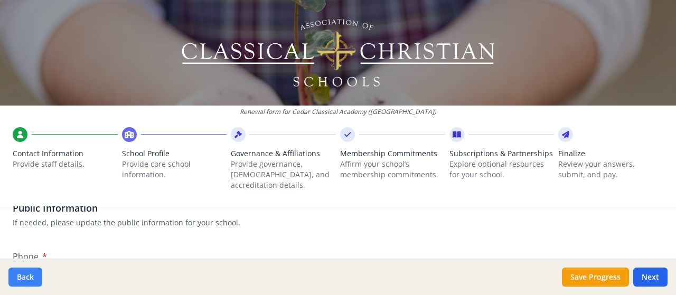
click at [23, 267] on button "Back" at bounding box center [25, 277] width 34 height 19
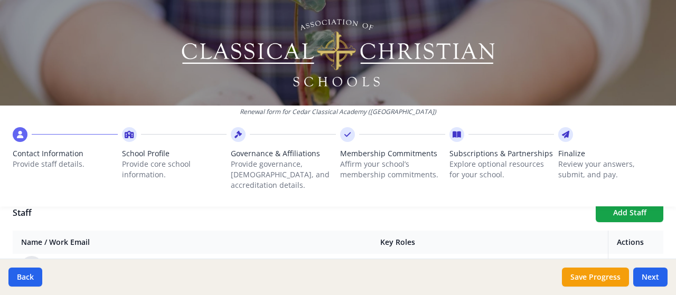
scroll to position [393, 0]
click at [622, 263] on icon "Edit staff" at bounding box center [625, 266] width 7 height 7
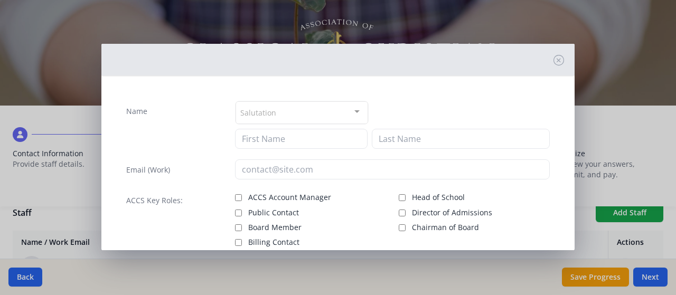
type input "[PERSON_NAME]"
type input "[PERSON_NAME][EMAIL_ADDRESS][PERSON_NAME][DOMAIN_NAME]"
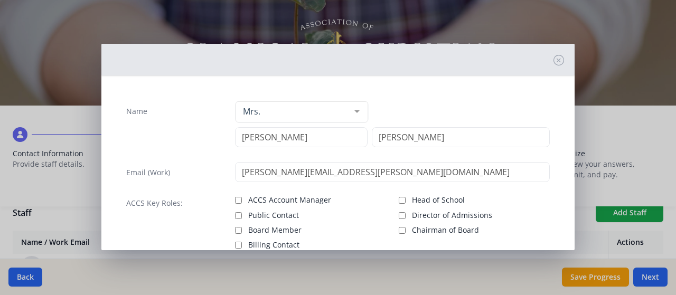
scroll to position [100, 0]
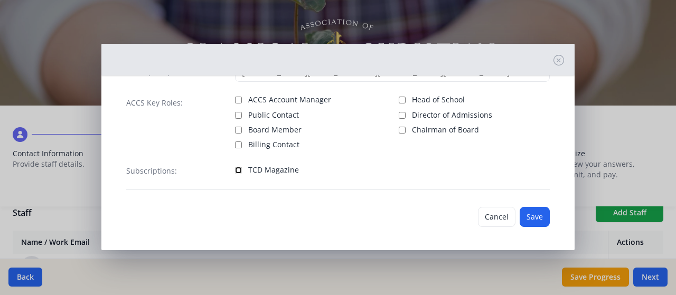
click at [237, 169] on input "TCD Magazine" at bounding box center [238, 170] width 7 height 7
checkbox input "true"
click at [520, 215] on button "Save" at bounding box center [535, 217] width 30 height 20
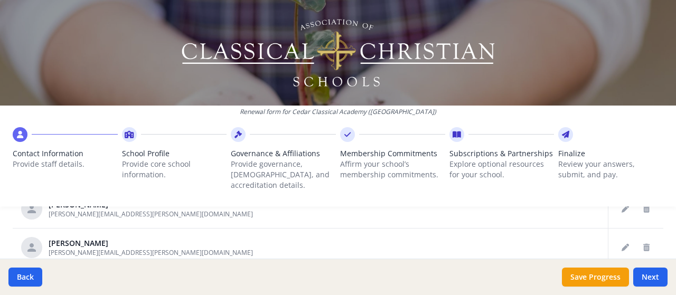
scroll to position [451, 0]
click at [622, 244] on icon "Edit staff" at bounding box center [625, 247] width 7 height 7
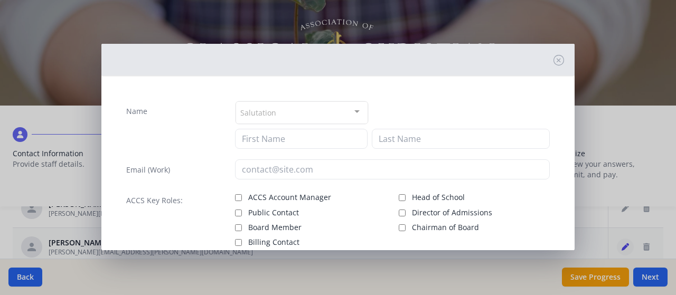
type input "[PERSON_NAME]"
type input "Hull"
type input "[PERSON_NAME][EMAIL_ADDRESS][PERSON_NAME][DOMAIN_NAME]"
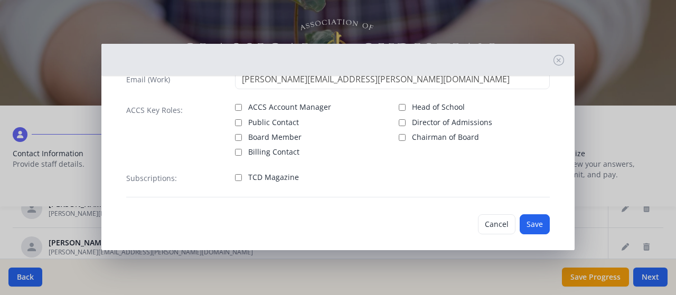
scroll to position [102, 0]
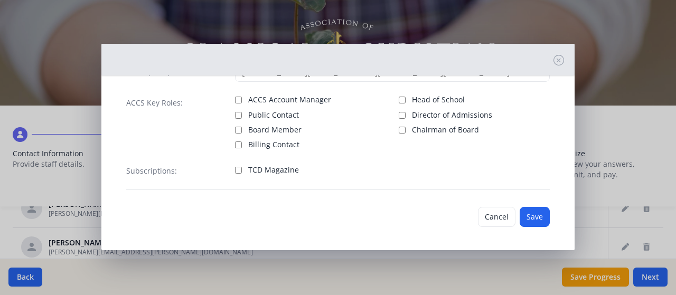
click at [232, 172] on div "Subscriptions: TCD Magazine" at bounding box center [338, 176] width 424 height 30
click at [236, 170] on input "TCD Magazine" at bounding box center [238, 170] width 7 height 7
checkbox input "true"
click at [536, 213] on button "Save" at bounding box center [535, 217] width 30 height 20
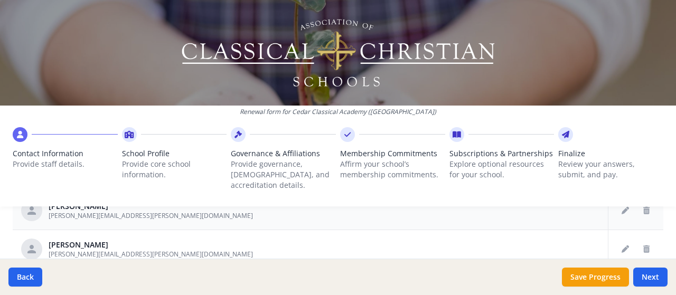
scroll to position [429, 0]
click at [617, 240] on button "Edit staff" at bounding box center [625, 248] width 17 height 17
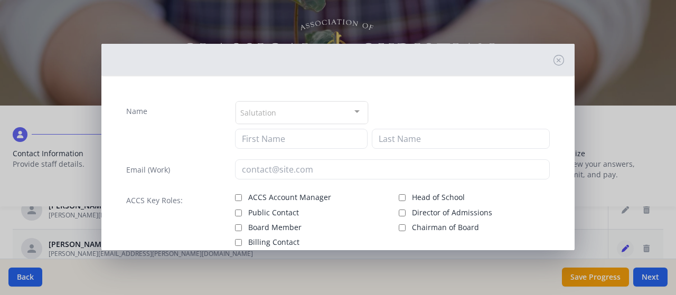
type input "[PERSON_NAME]"
type input "[PERSON_NAME][EMAIL_ADDRESS][PERSON_NAME][DOMAIN_NAME]"
checkbox input "true"
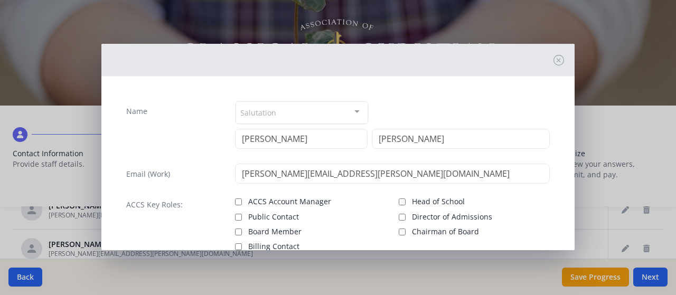
scroll to position [102, 0]
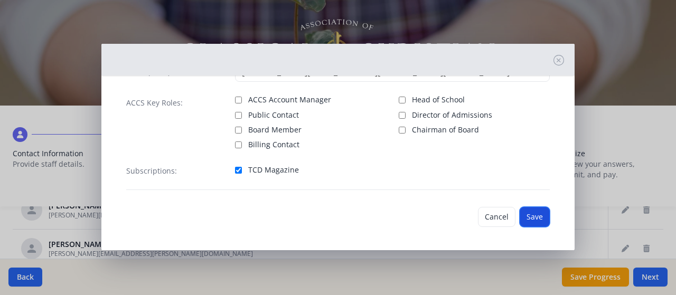
click at [523, 217] on button "Save" at bounding box center [535, 217] width 30 height 20
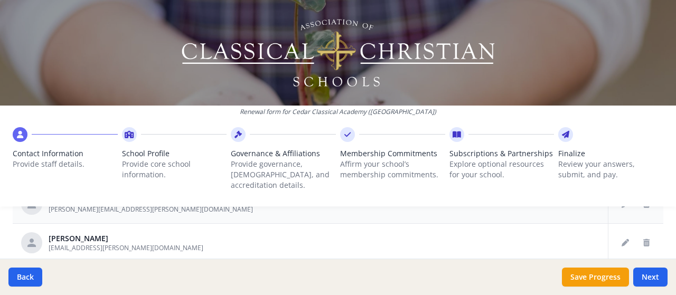
scroll to position [475, 0]
click at [622, 238] on icon "Edit staff" at bounding box center [625, 241] width 7 height 7
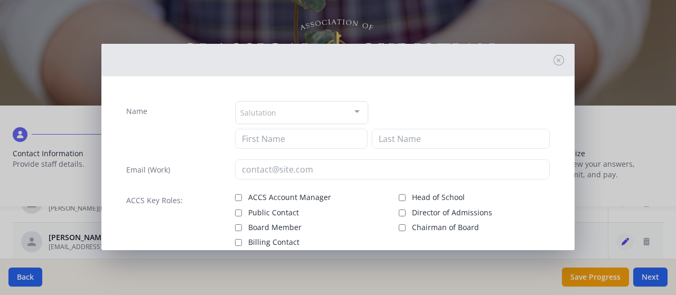
type input "Amber"
type input "[PERSON_NAME]"
type input "[EMAIL_ADDRESS][PERSON_NAME][DOMAIN_NAME]"
checkbox input "true"
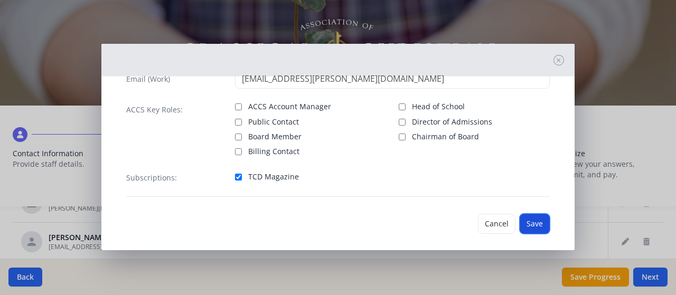
click at [531, 225] on button "Save" at bounding box center [535, 224] width 30 height 20
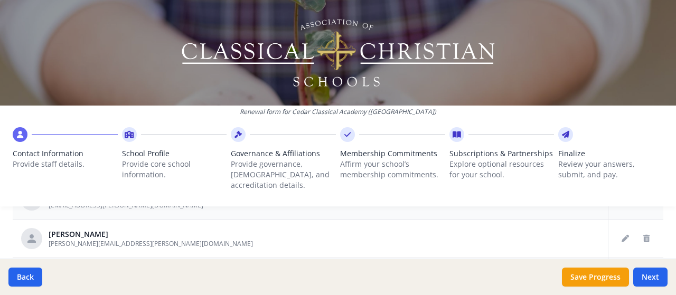
scroll to position [517, 0]
click at [617, 230] on button "Edit staff" at bounding box center [625, 238] width 17 height 17
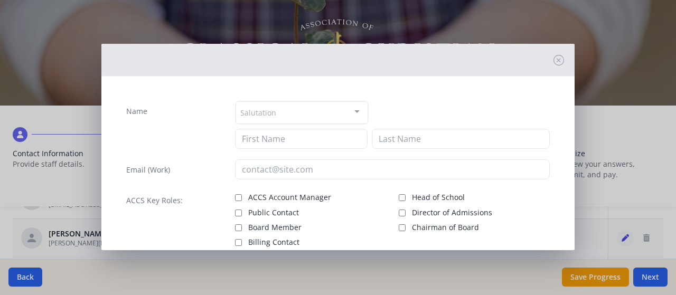
type input "[PERSON_NAME]"
type input "[PERSON_NAME][EMAIL_ADDRESS][PERSON_NAME][DOMAIN_NAME]"
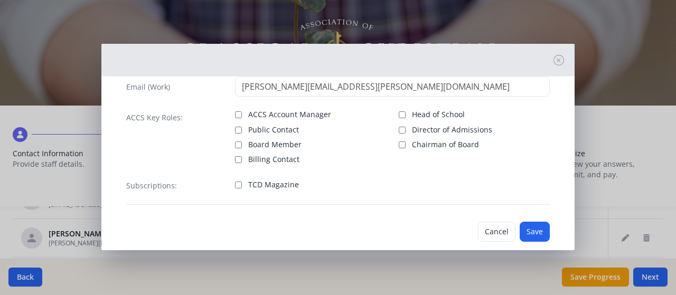
scroll to position [100, 0]
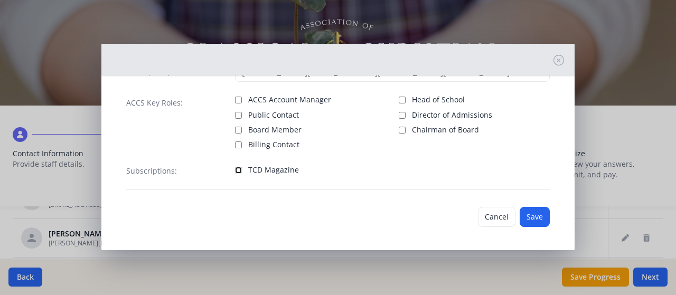
click at [237, 171] on input "TCD Magazine" at bounding box center [238, 170] width 7 height 7
checkbox input "true"
click at [523, 216] on button "Save" at bounding box center [535, 217] width 30 height 20
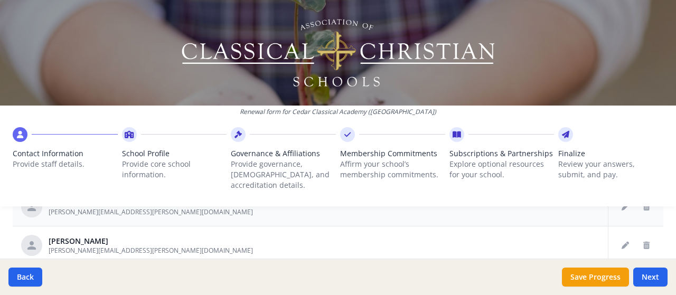
scroll to position [549, 0]
click at [617, 236] on button "Edit staff" at bounding box center [625, 244] width 17 height 17
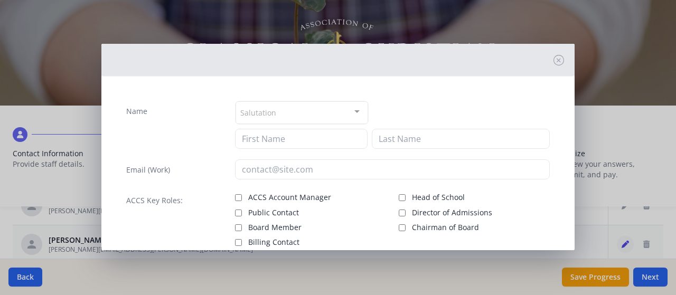
type input "[PERSON_NAME]"
type input "[PERSON_NAME][EMAIL_ADDRESS][PERSON_NAME][DOMAIN_NAME]"
checkbox input "true"
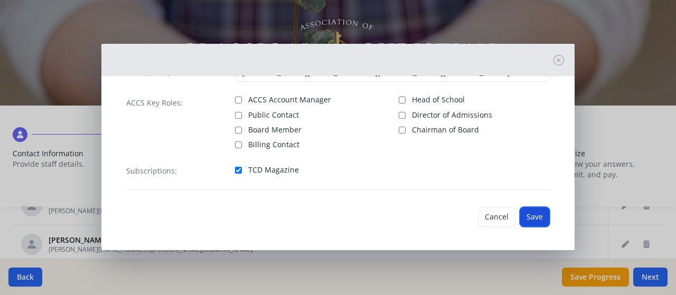
click at [521, 211] on button "Save" at bounding box center [535, 217] width 30 height 20
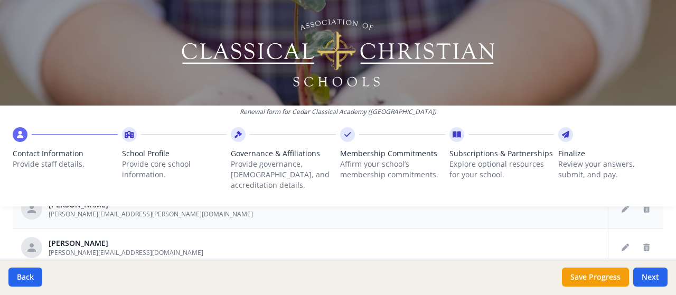
scroll to position [585, 0]
click at [622, 244] on icon "Edit staff" at bounding box center [625, 247] width 7 height 7
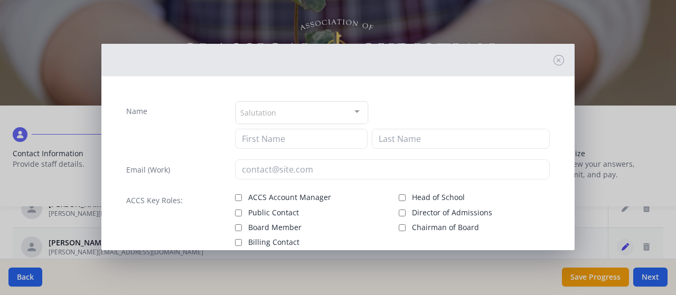
type input "[PERSON_NAME]"
type input "Peng"
type input "[PERSON_NAME][EMAIL_ADDRESS][DOMAIN_NAME]"
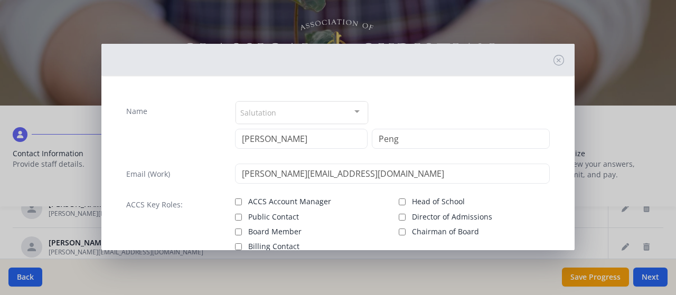
scroll to position [102, 0]
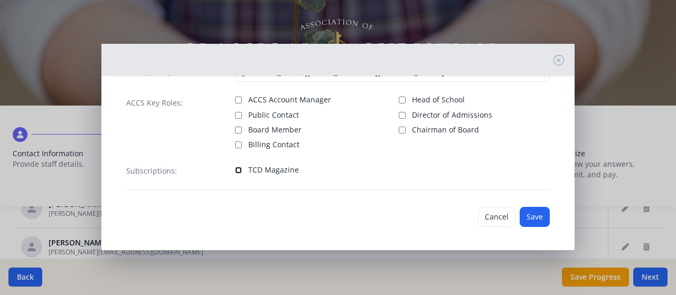
click at [235, 169] on input "TCD Magazine" at bounding box center [238, 170] width 7 height 7
checkbox input "true"
click at [520, 217] on button "Save" at bounding box center [535, 217] width 30 height 20
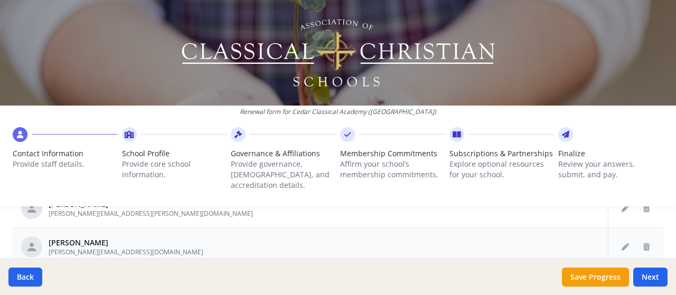
scroll to position [606, 0]
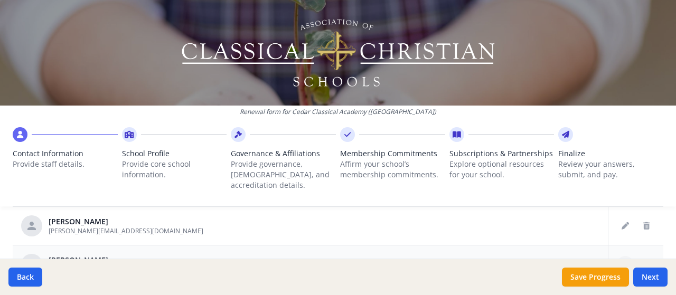
click at [622, 261] on icon "Edit staff" at bounding box center [625, 264] width 7 height 7
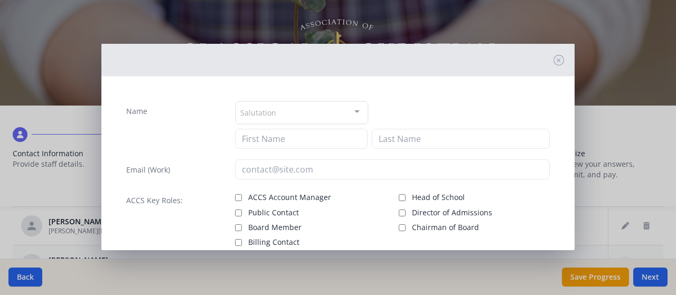
type input "[PERSON_NAME]"
type input "[EMAIL_ADDRESS][DOMAIN_NAME]"
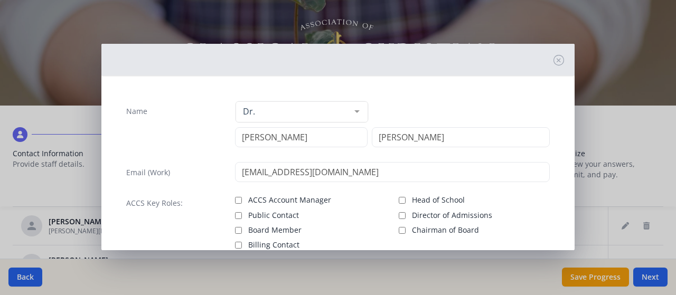
scroll to position [100, 0]
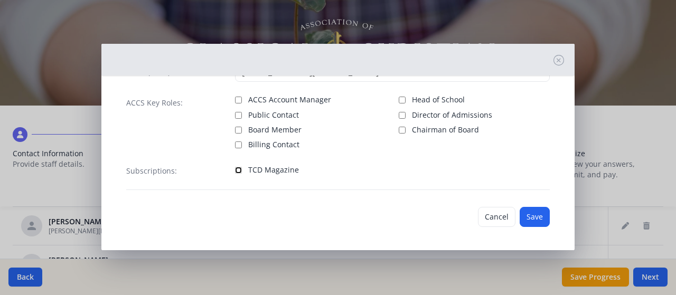
click at [235, 167] on input "TCD Magazine" at bounding box center [238, 170] width 7 height 7
checkbox input "true"
click at [526, 218] on button "Save" at bounding box center [535, 217] width 30 height 20
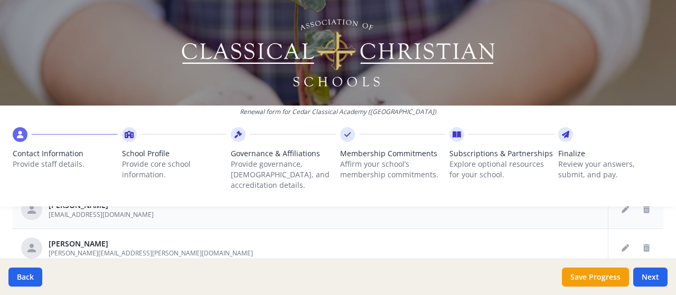
scroll to position [508, 0]
click at [622, 243] on icon "Edit staff" at bounding box center [625, 246] width 7 height 7
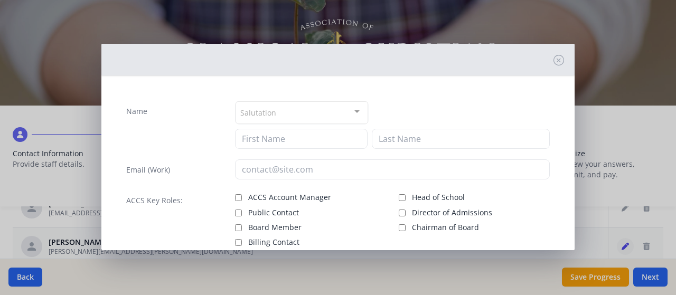
type input "[PERSON_NAME]"
type input "Setterington"
type input "[PERSON_NAME][EMAIL_ADDRESS][PERSON_NAME][DOMAIN_NAME]"
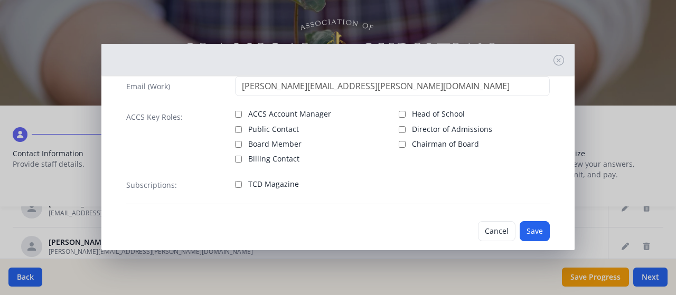
scroll to position [89, 0]
click at [235, 177] on label "TCD Magazine" at bounding box center [310, 182] width 151 height 13
click at [235, 180] on input "TCD Magazine" at bounding box center [238, 183] width 7 height 7
checkbox input "true"
click at [530, 228] on button "Save" at bounding box center [535, 230] width 30 height 20
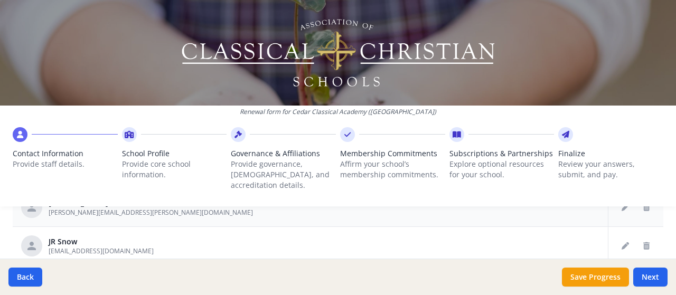
scroll to position [549, 0]
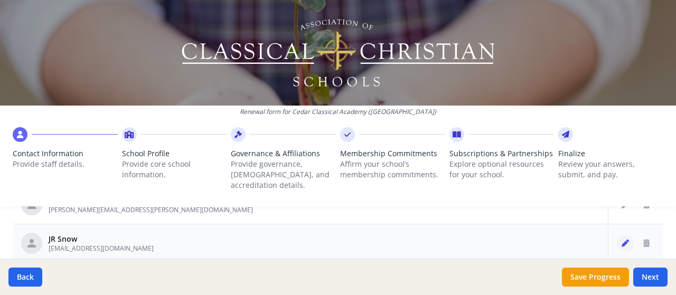
click at [622, 240] on icon "Edit staff" at bounding box center [625, 243] width 7 height 7
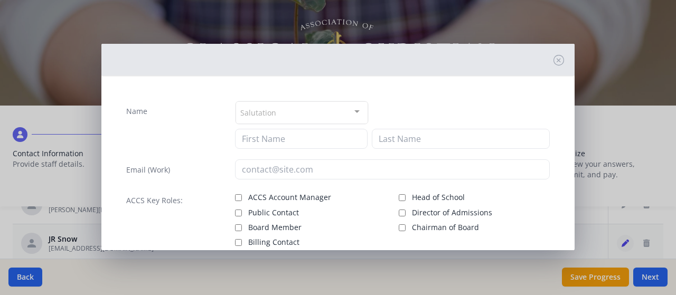
type input "JR"
type input "Snow"
type input "[EMAIL_ADDRESS][DOMAIN_NAME]"
checkbox input "true"
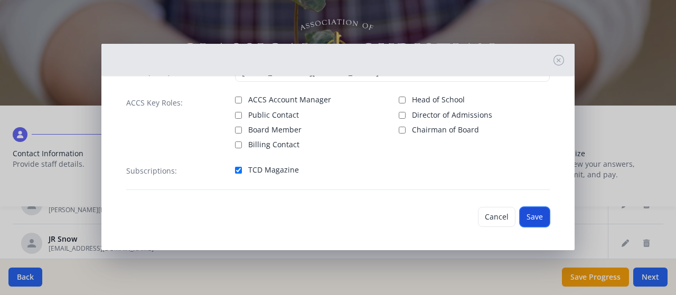
click at [535, 216] on button "Save" at bounding box center [535, 217] width 30 height 20
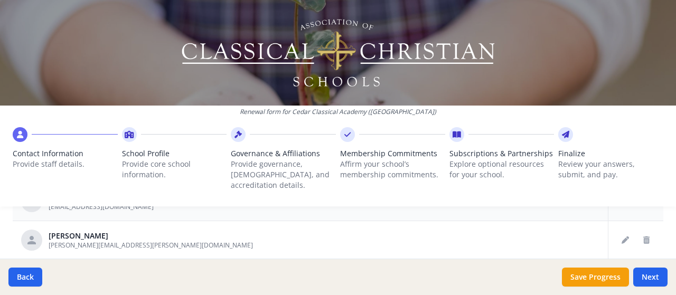
scroll to position [595, 0]
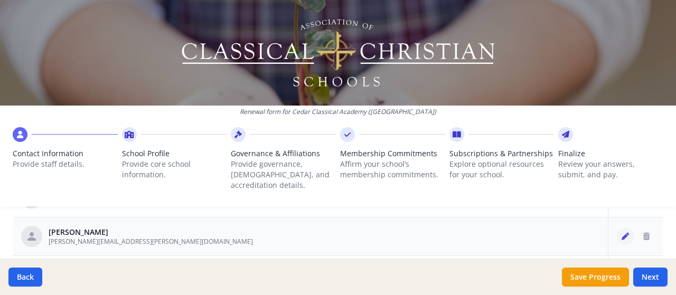
click at [622, 233] on icon "Edit staff" at bounding box center [625, 236] width 7 height 7
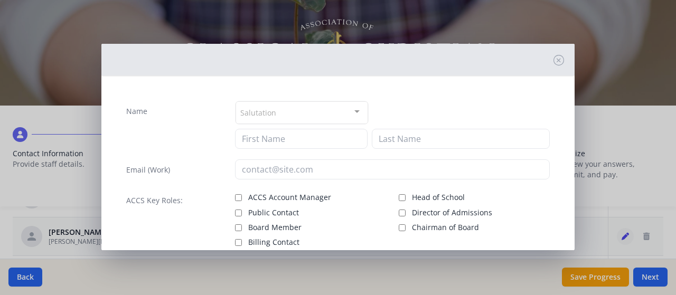
type input "[PERSON_NAME]"
type input "[PERSON_NAME][EMAIL_ADDRESS][PERSON_NAME][DOMAIN_NAME]"
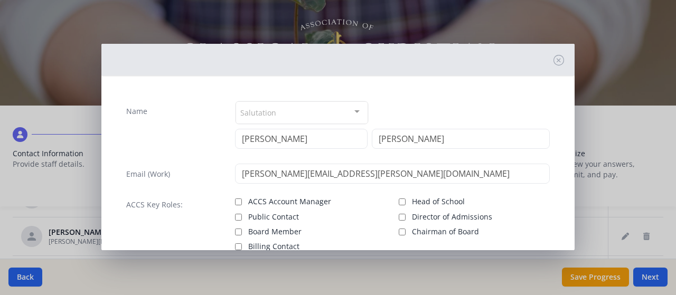
scroll to position [102, 0]
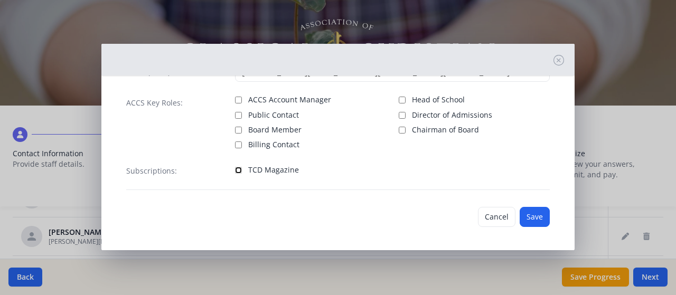
click at [237, 169] on input "TCD Magazine" at bounding box center [238, 170] width 7 height 7
checkbox input "true"
click at [525, 217] on button "Save" at bounding box center [535, 217] width 30 height 20
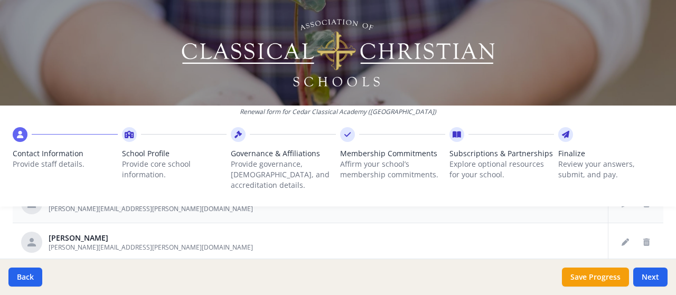
scroll to position [629, 0]
click at [622, 238] on icon "Edit staff" at bounding box center [625, 241] width 7 height 7
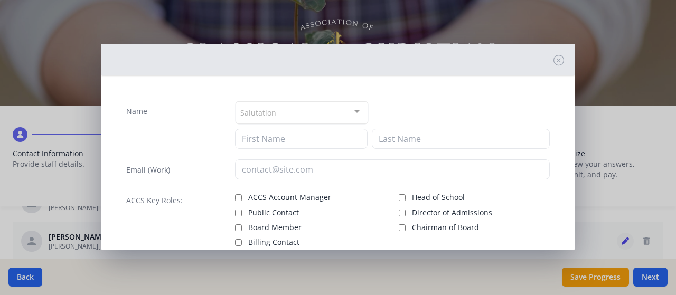
type input "[PERSON_NAME]"
type input "[PERSON_NAME][EMAIL_ADDRESS][PERSON_NAME][DOMAIN_NAME]"
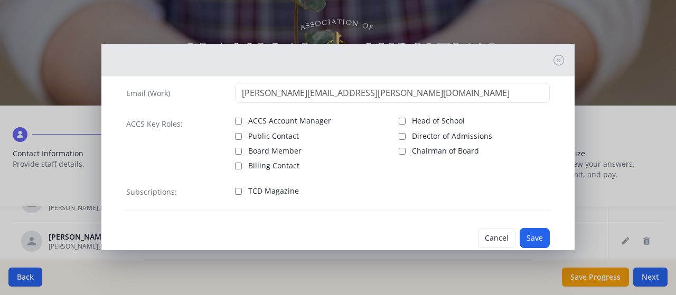
scroll to position [100, 0]
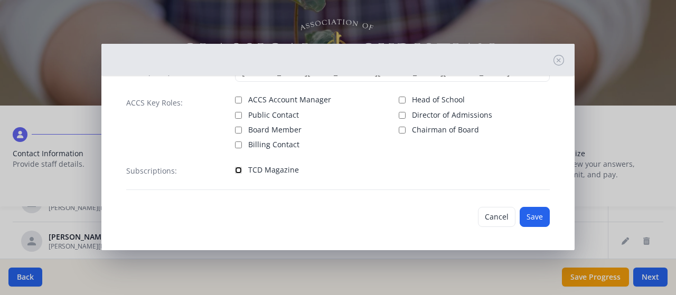
click at [238, 170] on input "TCD Magazine" at bounding box center [238, 170] width 7 height 7
checkbox input "true"
click at [533, 218] on button "Save" at bounding box center [535, 217] width 30 height 20
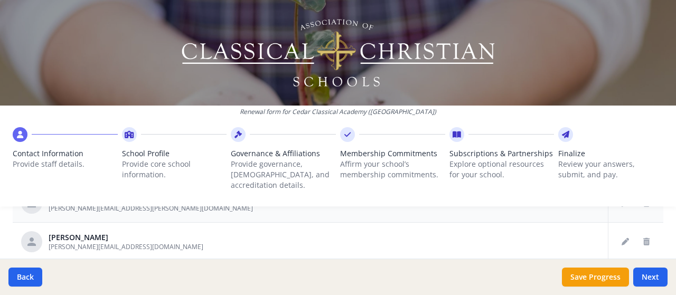
scroll to position [669, 0]
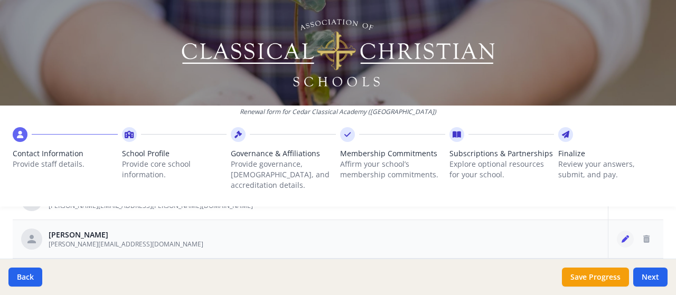
click at [622, 236] on icon "Edit staff" at bounding box center [625, 239] width 7 height 7
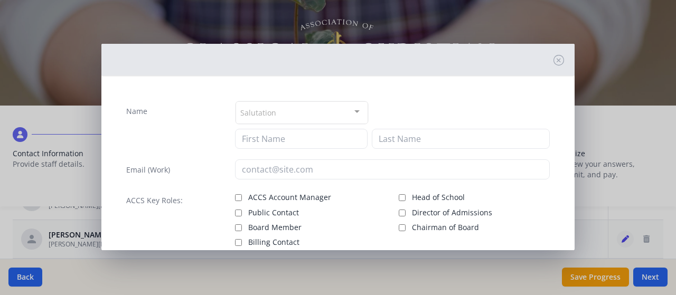
type input "[PERSON_NAME]"
type input "Sukta"
type input "[PERSON_NAME][EMAIL_ADDRESS][DOMAIN_NAME]"
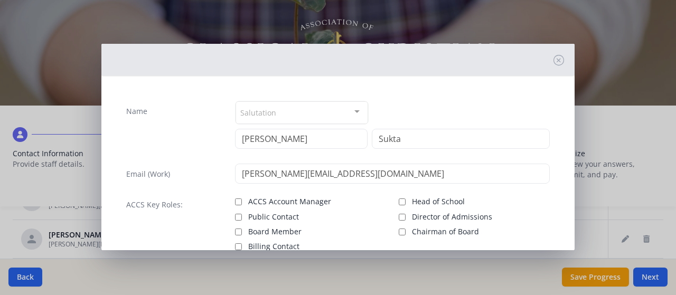
scroll to position [102, 0]
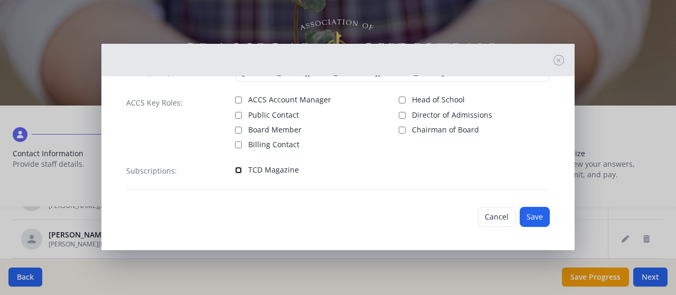
click at [238, 170] on input "TCD Magazine" at bounding box center [238, 170] width 7 height 7
checkbox input "true"
click at [520, 219] on button "Save" at bounding box center [535, 217] width 30 height 20
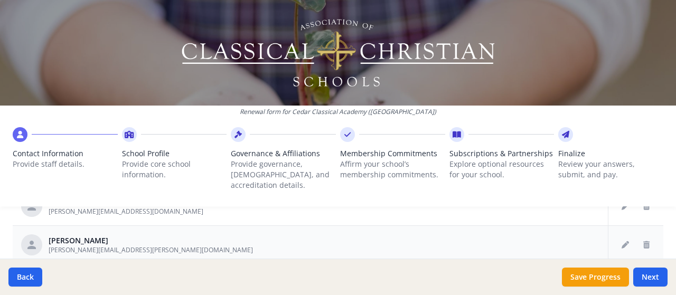
scroll to position [705, 0]
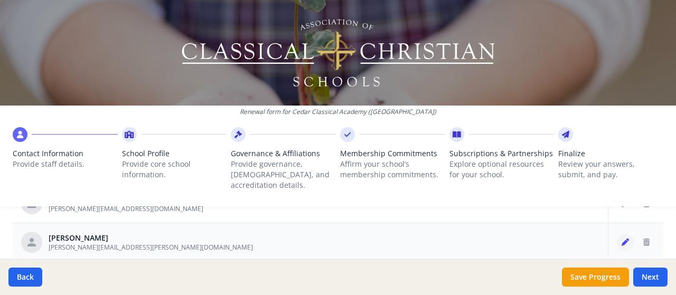
click at [622, 239] on icon "Edit staff" at bounding box center [625, 242] width 7 height 7
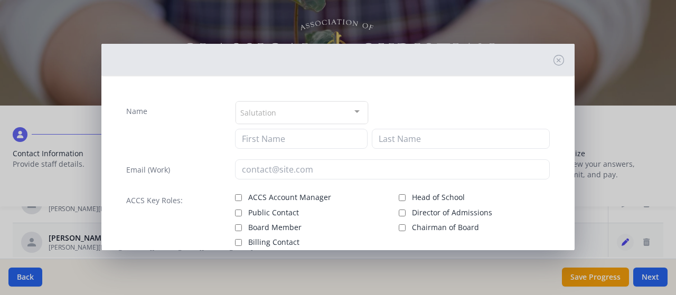
type input "[PERSON_NAME]"
type input "[PERSON_NAME][EMAIL_ADDRESS][PERSON_NAME][DOMAIN_NAME]"
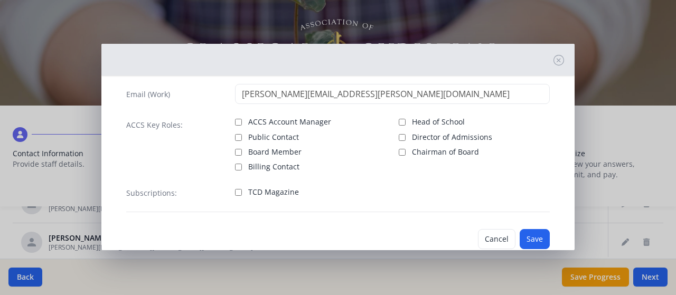
scroll to position [102, 0]
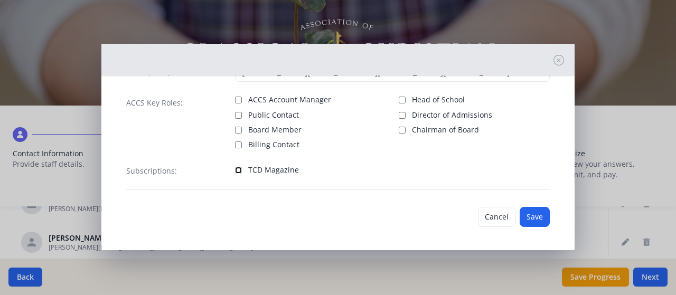
click at [238, 167] on input "TCD Magazine" at bounding box center [238, 170] width 7 height 7
checkbox input "true"
click at [534, 214] on button "Save" at bounding box center [535, 217] width 30 height 20
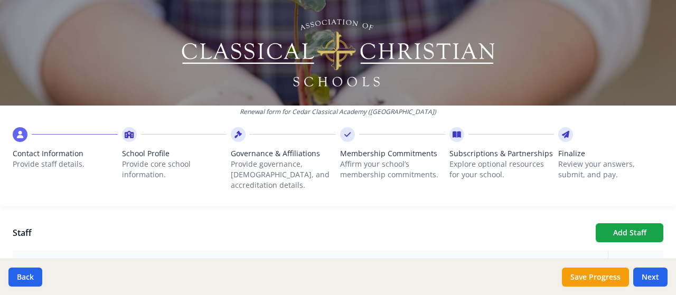
scroll to position [367, 0]
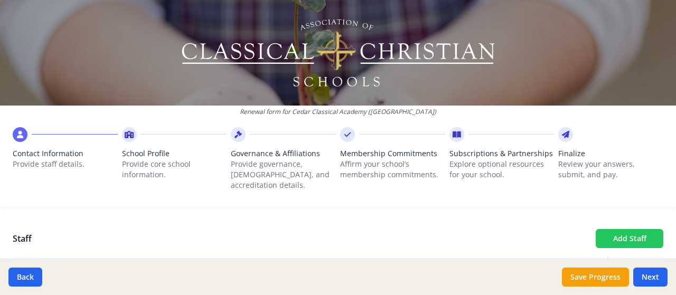
click at [622, 230] on button "Add Staff" at bounding box center [630, 238] width 68 height 19
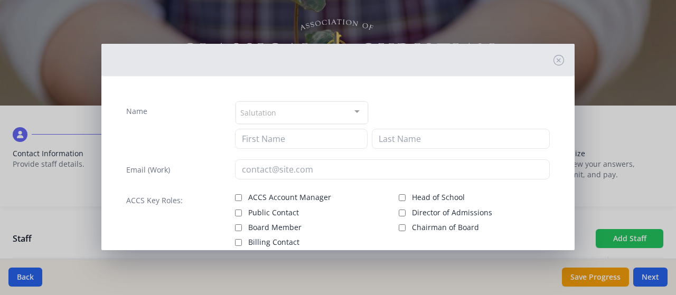
checkbox input "false"
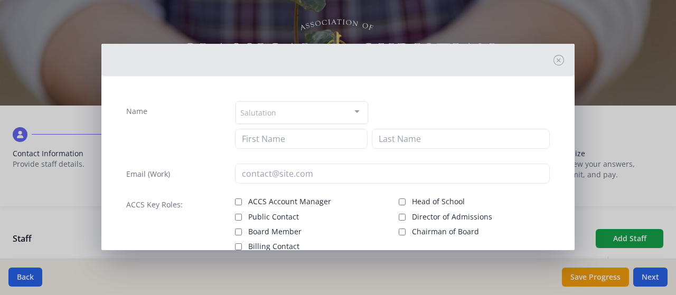
click at [286, 118] on div "Salutation" at bounding box center [302, 112] width 133 height 23
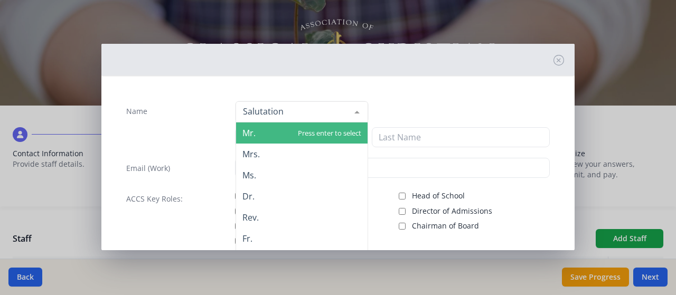
click at [281, 132] on span "Mr." at bounding box center [302, 133] width 132 height 21
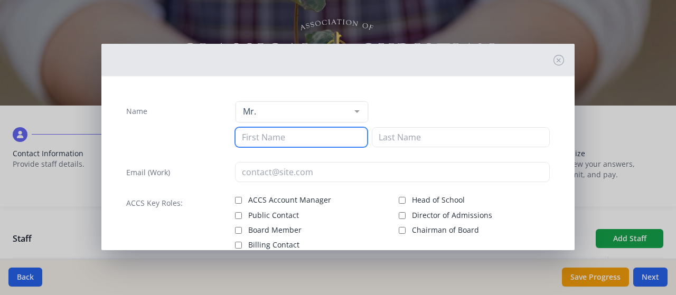
click at [276, 136] on input at bounding box center [301, 137] width 133 height 20
type input "Ben"
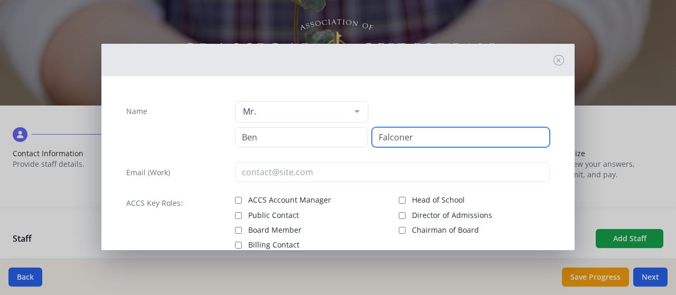
type input "Falconer"
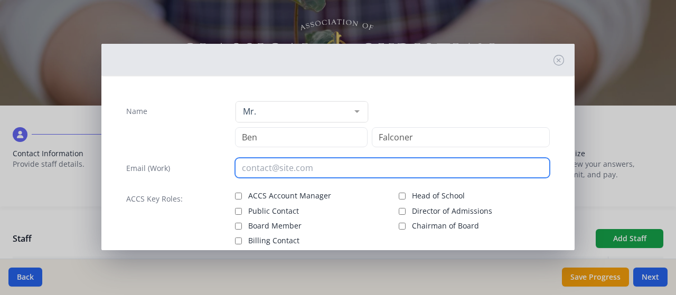
click at [249, 167] on input "email" at bounding box center [392, 168] width 315 height 20
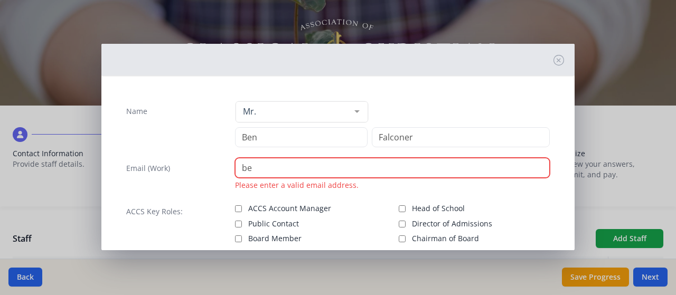
type input "b"
click at [245, 167] on input "Ben.falconer@" at bounding box center [392, 168] width 315 height 20
click at [311, 162] on input "ben.falconer@" at bounding box center [392, 168] width 315 height 20
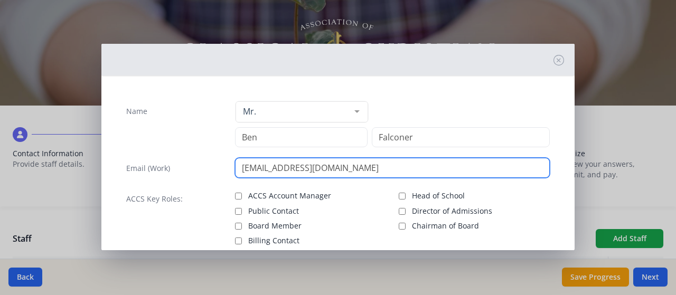
scroll to position [96, 0]
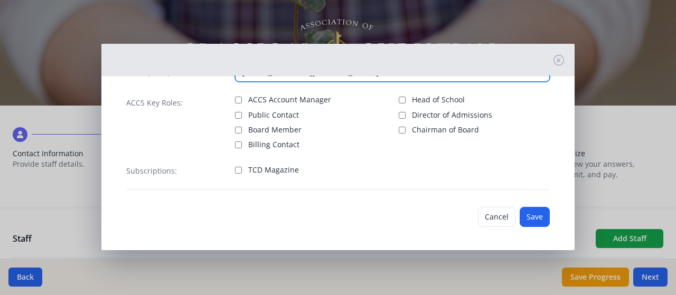
type input "[EMAIL_ADDRESS][DOMAIN_NAME]"
click at [232, 169] on div "Subscriptions: TCD Magazine" at bounding box center [338, 176] width 424 height 30
click at [237, 169] on input "TCD Magazine" at bounding box center [238, 170] width 7 height 7
checkbox input "true"
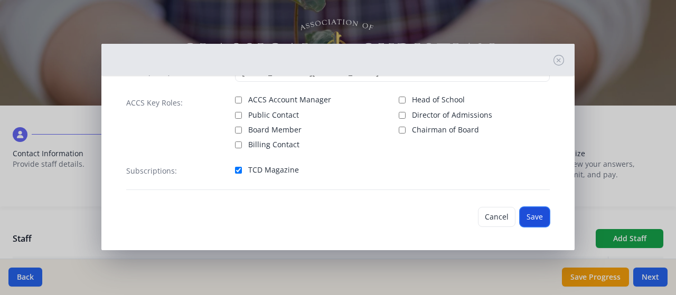
click at [529, 212] on button "Save" at bounding box center [535, 217] width 30 height 20
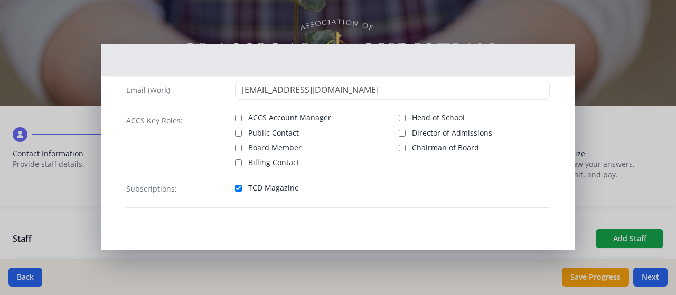
scroll to position [77, 0]
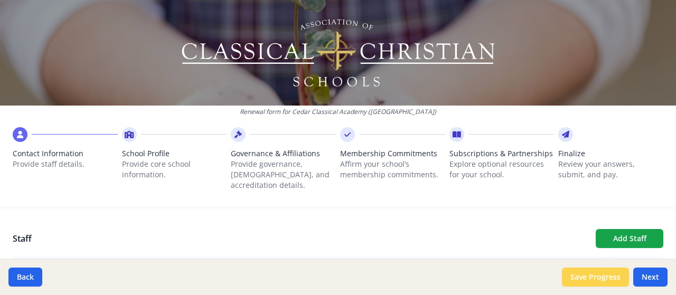
click at [593, 267] on button "Save Progress" at bounding box center [595, 277] width 67 height 19
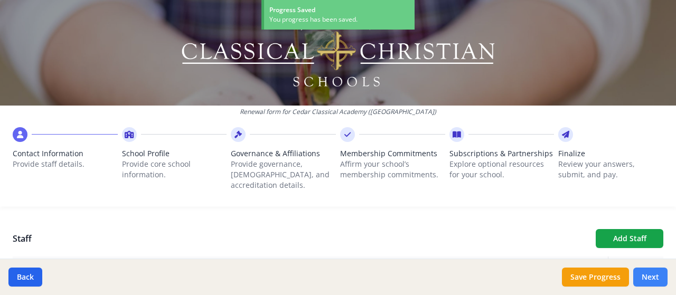
click at [647, 267] on button "Next" at bounding box center [650, 277] width 34 height 19
type input "[PHONE_NUMBER]"
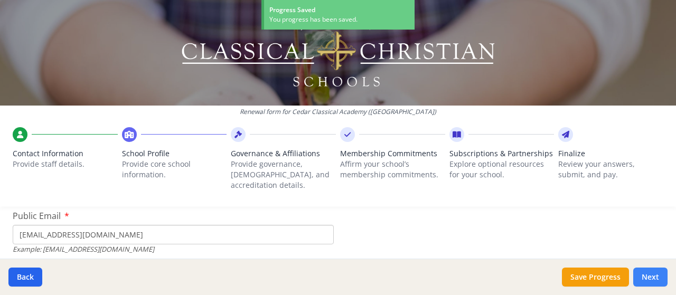
click at [647, 267] on button "Next" at bounding box center [650, 277] width 34 height 19
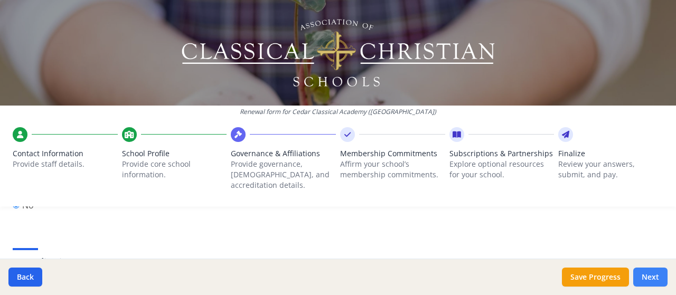
click at [647, 267] on button "Next" at bounding box center [650, 277] width 34 height 19
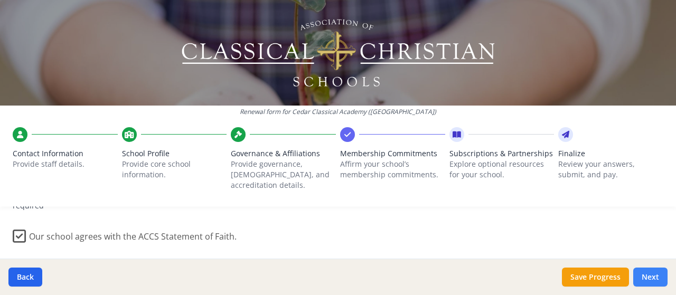
click at [647, 267] on button "Next" at bounding box center [650, 277] width 34 height 19
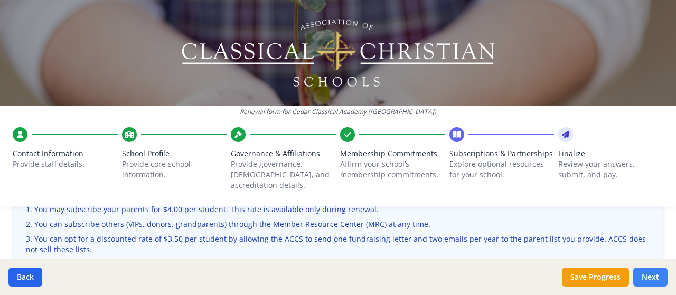
click at [647, 267] on button "Next" at bounding box center [650, 277] width 34 height 19
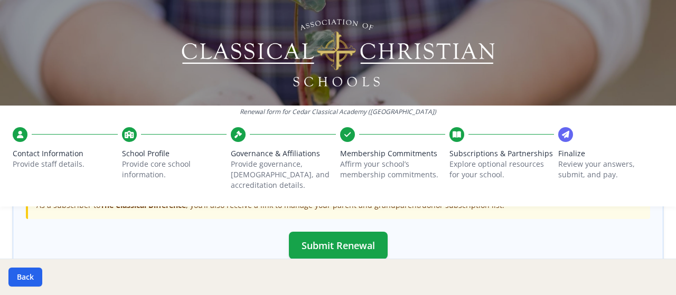
scroll to position [432, 0]
click at [329, 231] on button "Submit Renewal" at bounding box center [338, 244] width 99 height 27
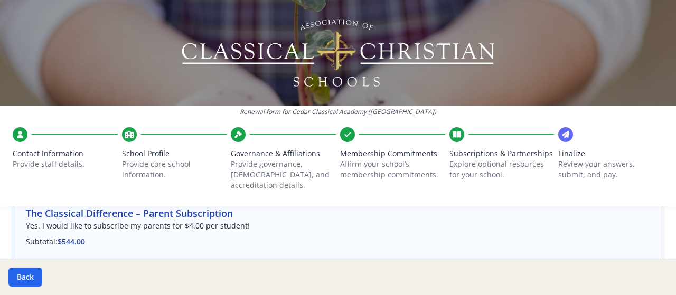
scroll to position [129, 0]
